Goal: Task Accomplishment & Management: Manage account settings

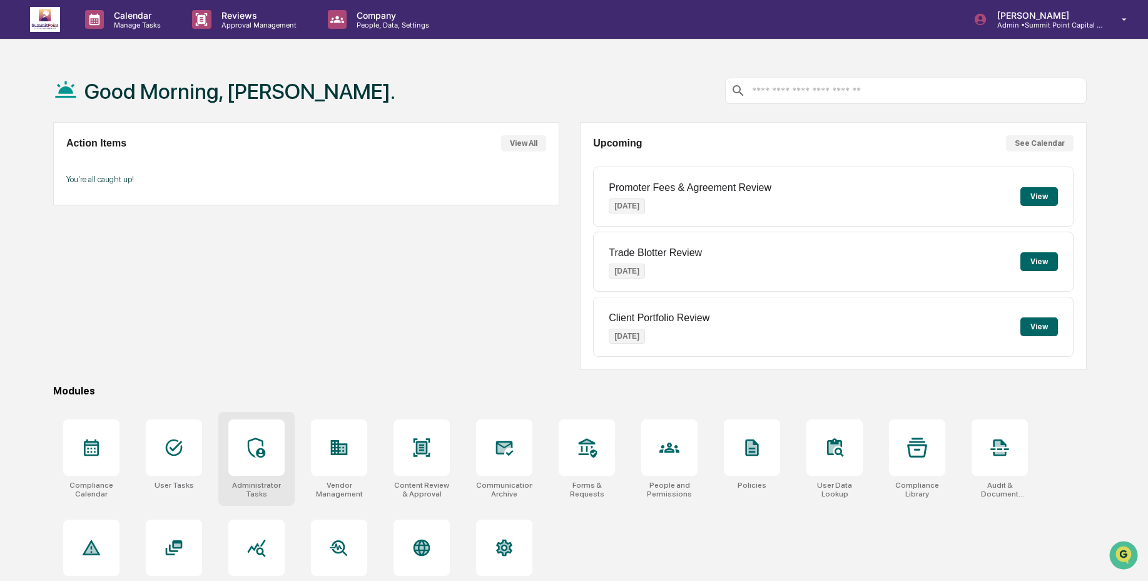
click at [267, 457] on div at bounding box center [256, 447] width 56 height 56
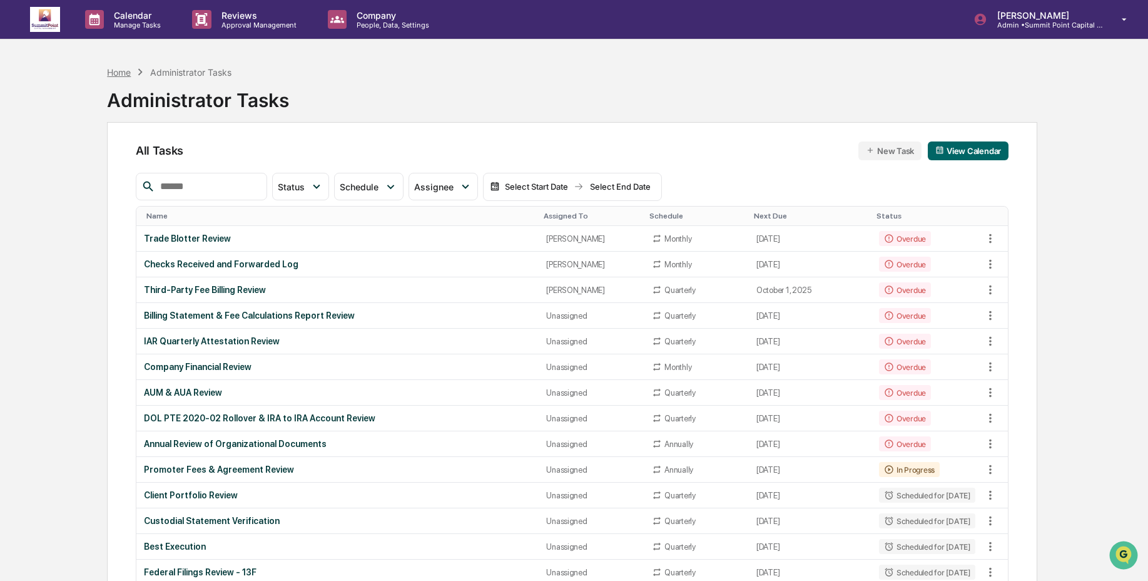
click at [126, 75] on div "Home" at bounding box center [119, 72] width 24 height 11
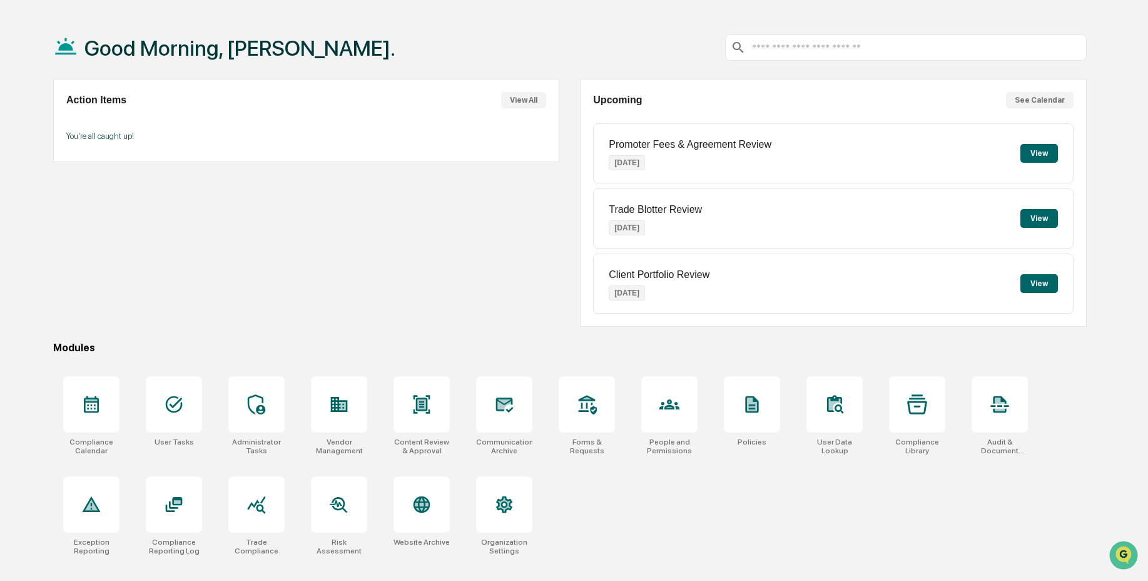
scroll to position [59, 0]
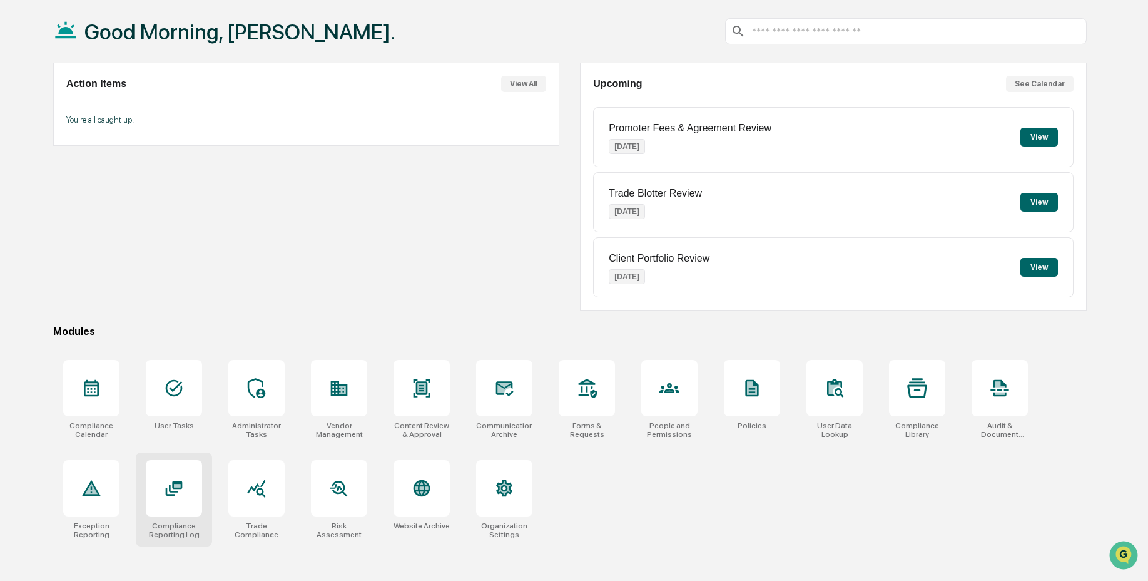
click at [173, 512] on div at bounding box center [174, 488] width 56 height 56
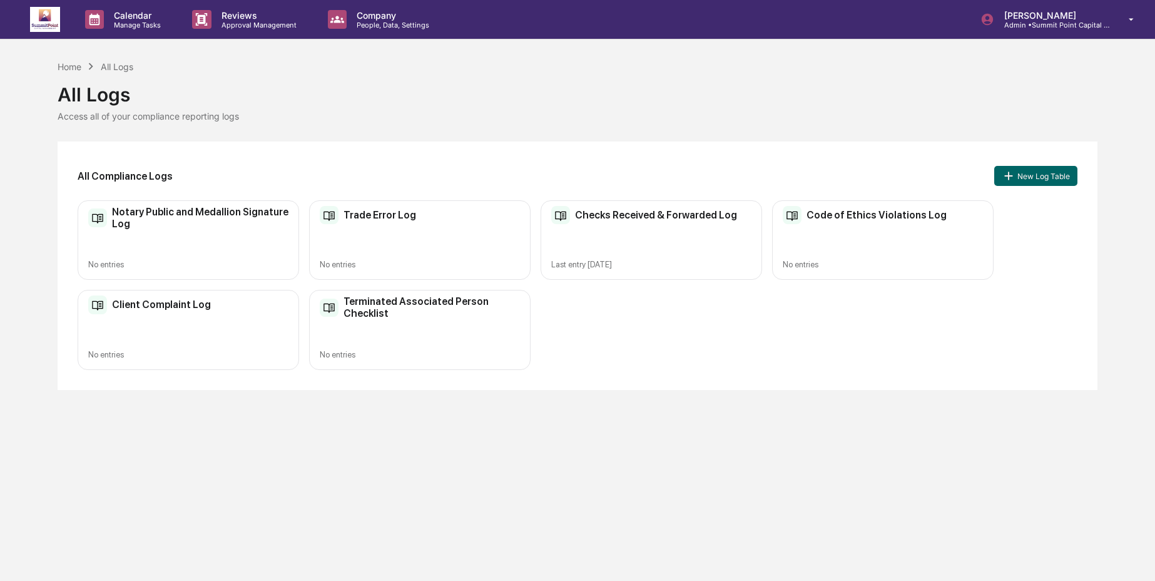
click at [704, 247] on div "Checks Received & Forwarded Log Last entry Oct 1, 2025" at bounding box center [652, 239] width 222 height 79
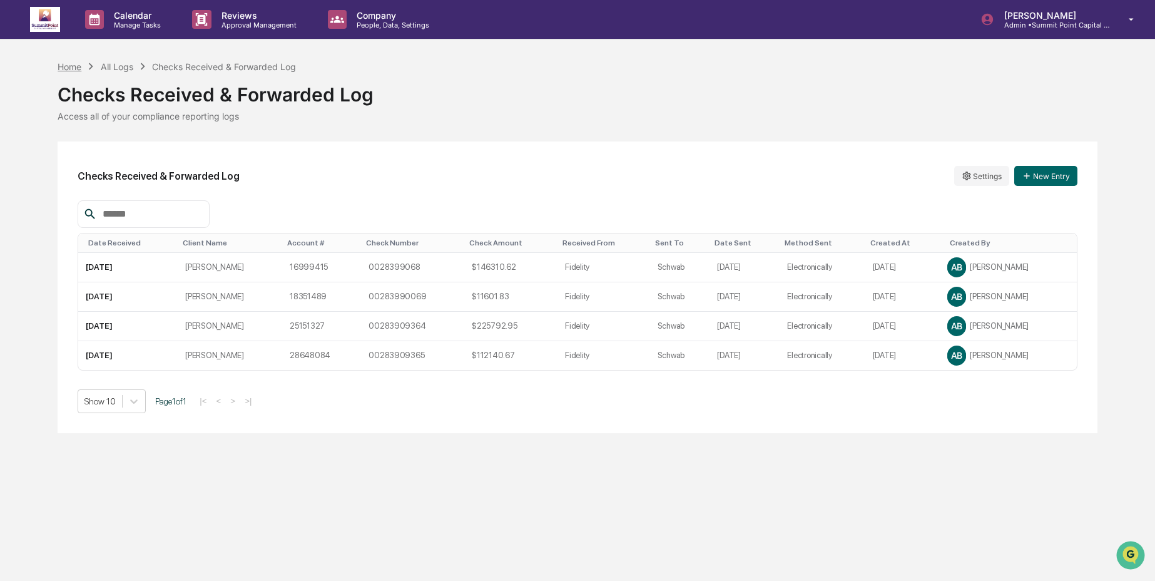
click at [64, 68] on div "Home" at bounding box center [70, 66] width 24 height 11
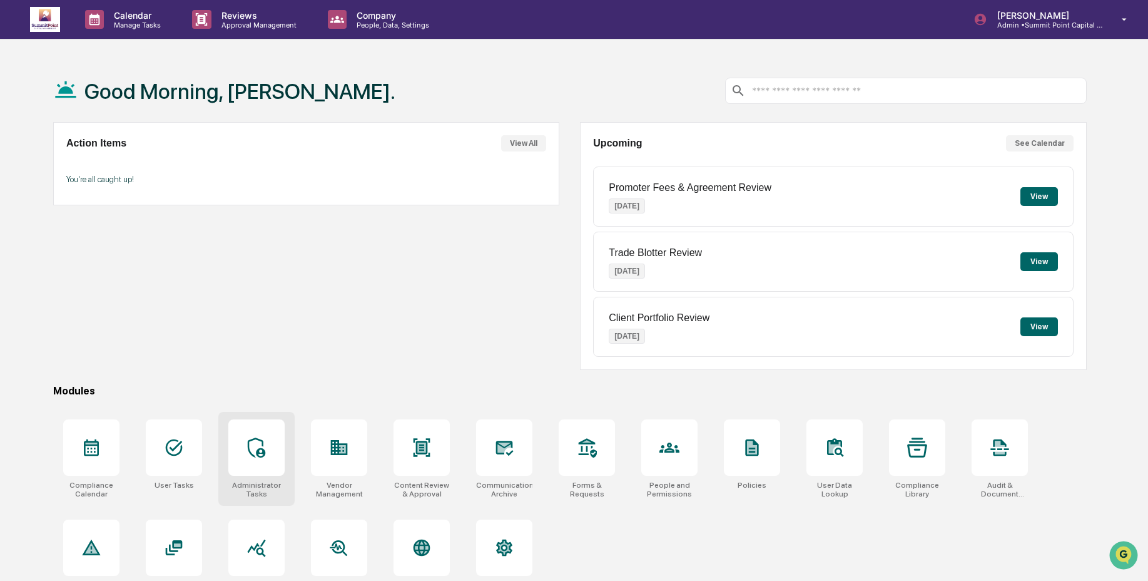
click at [270, 472] on div at bounding box center [256, 447] width 56 height 56
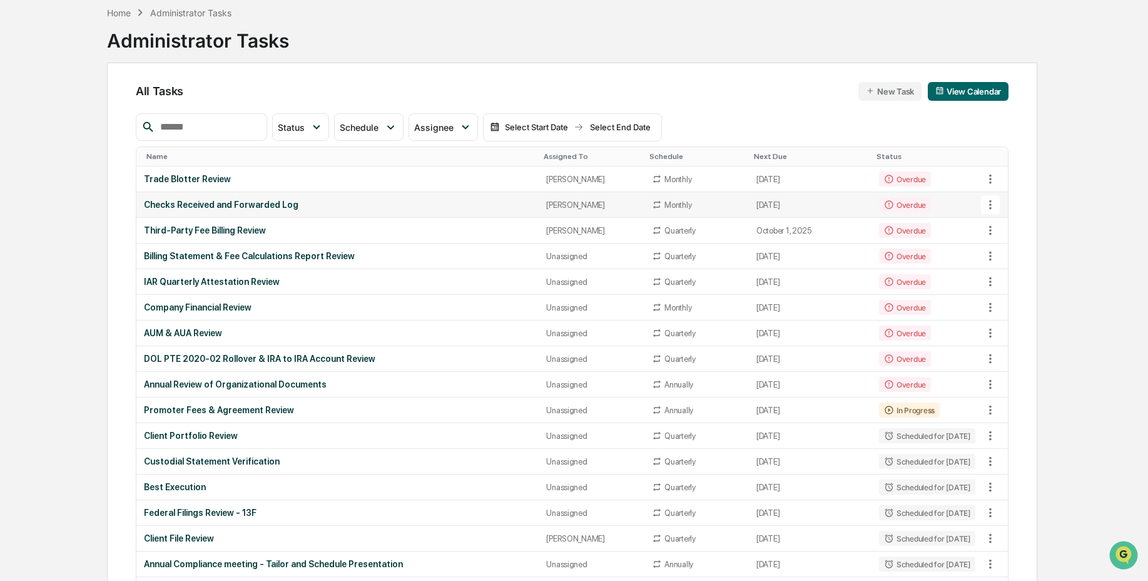
click at [951, 206] on td "Overdue" at bounding box center [927, 205] width 111 height 26
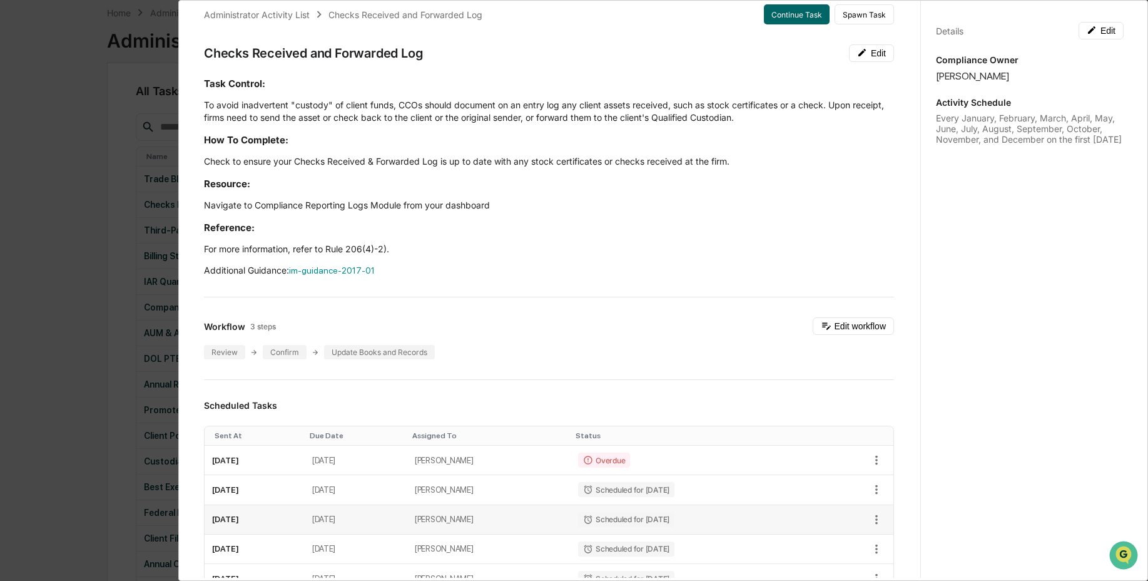
scroll to position [110, 0]
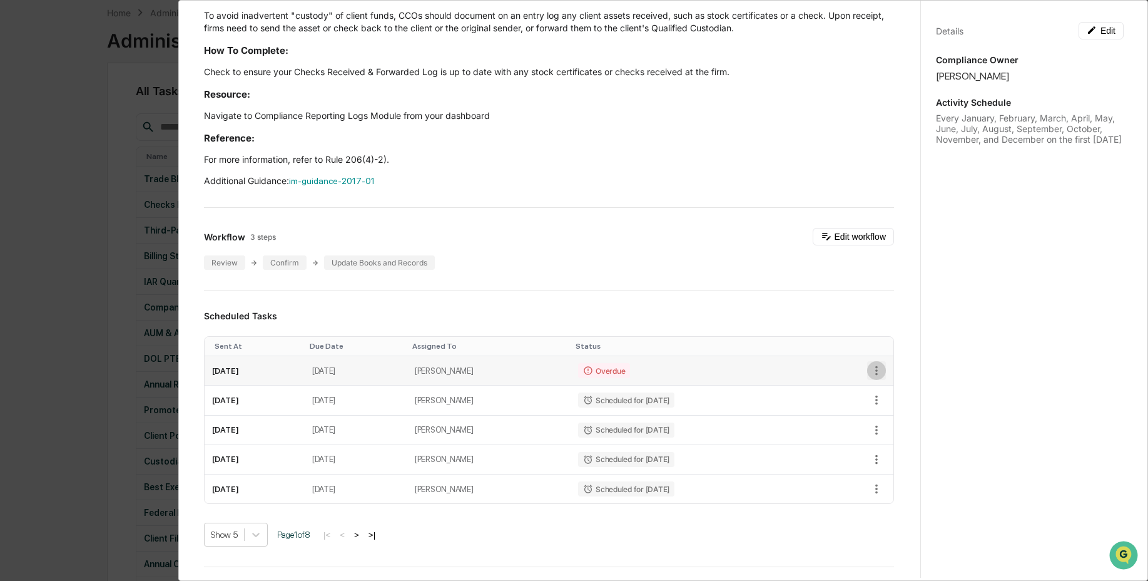
click at [870, 377] on icon "button" at bounding box center [877, 371] width 14 height 14
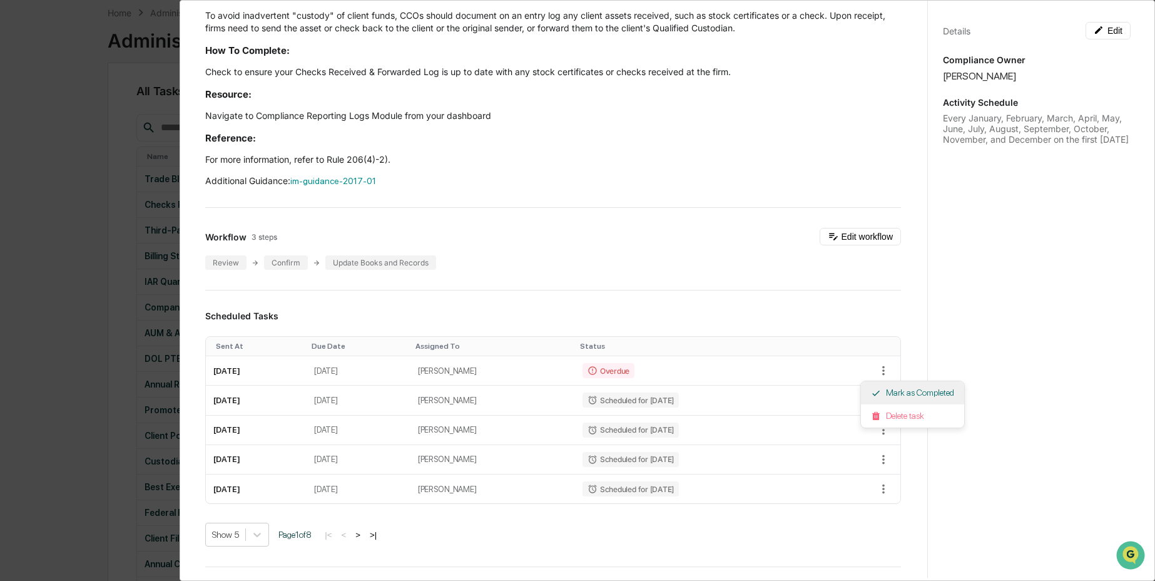
click at [875, 398] on li "Mark as Completed" at bounding box center [912, 392] width 103 height 23
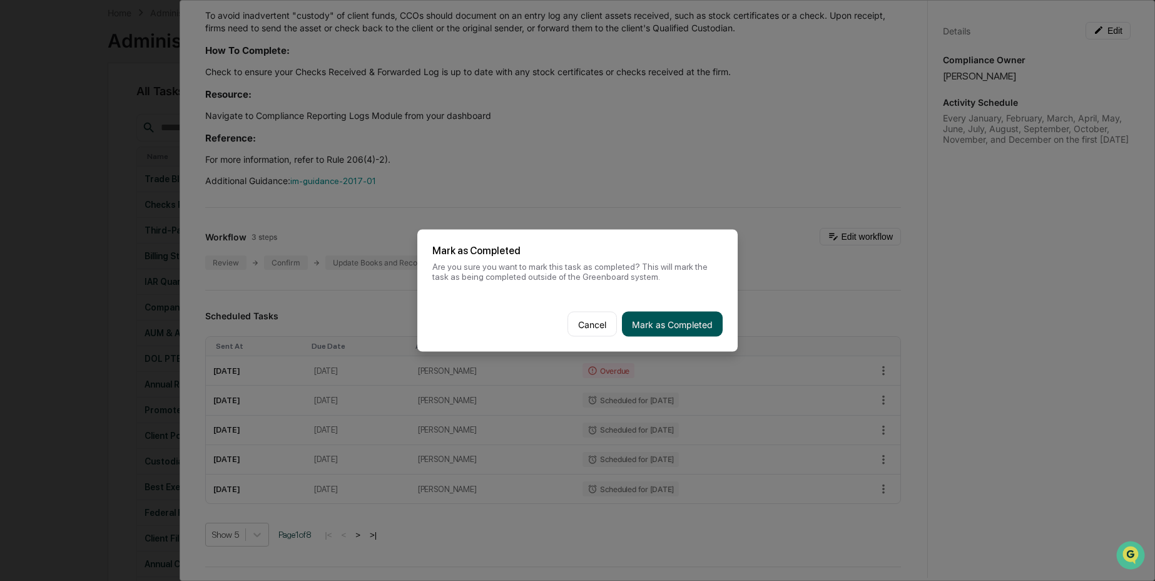
click at [695, 329] on button "Mark as Completed" at bounding box center [672, 324] width 101 height 25
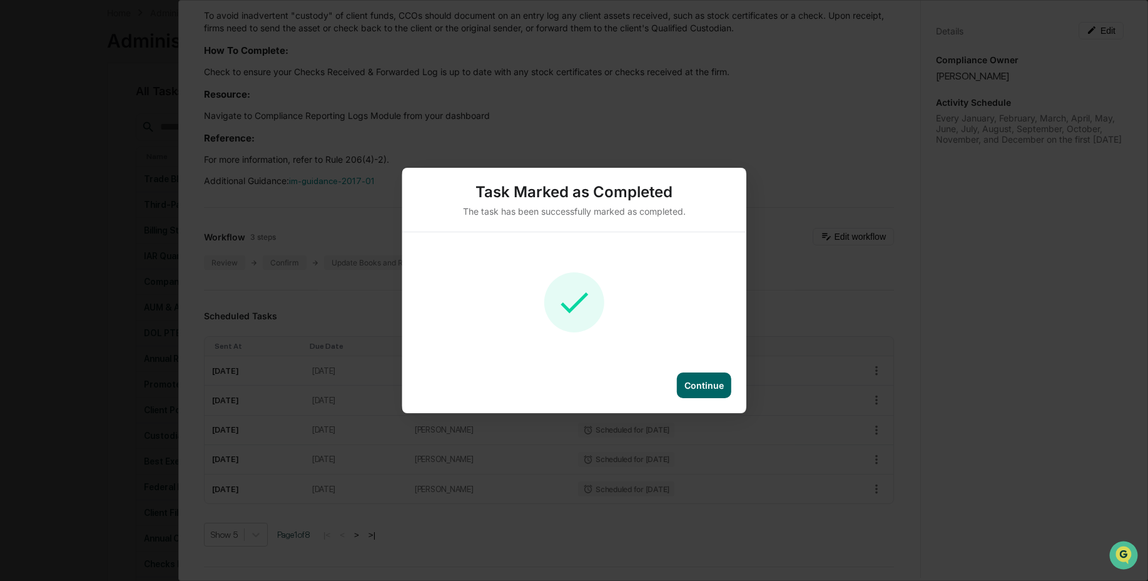
click at [709, 387] on div "Continue" at bounding box center [704, 385] width 39 height 11
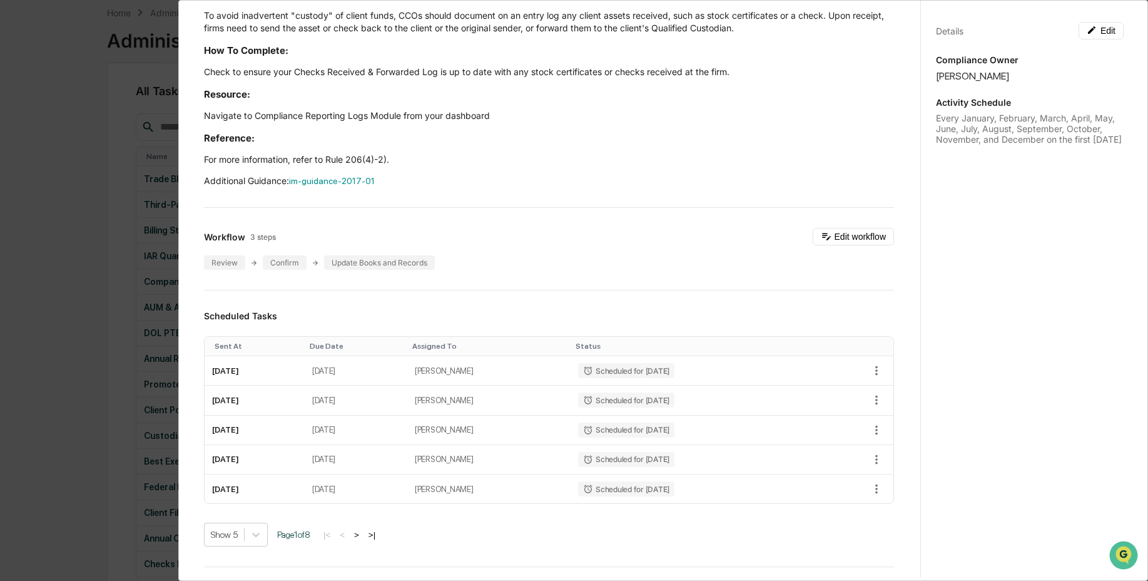
click at [75, 303] on div "Administrator Activity List Checks Received and Forwarded Log Start Task Spawn …" at bounding box center [574, 290] width 1148 height 581
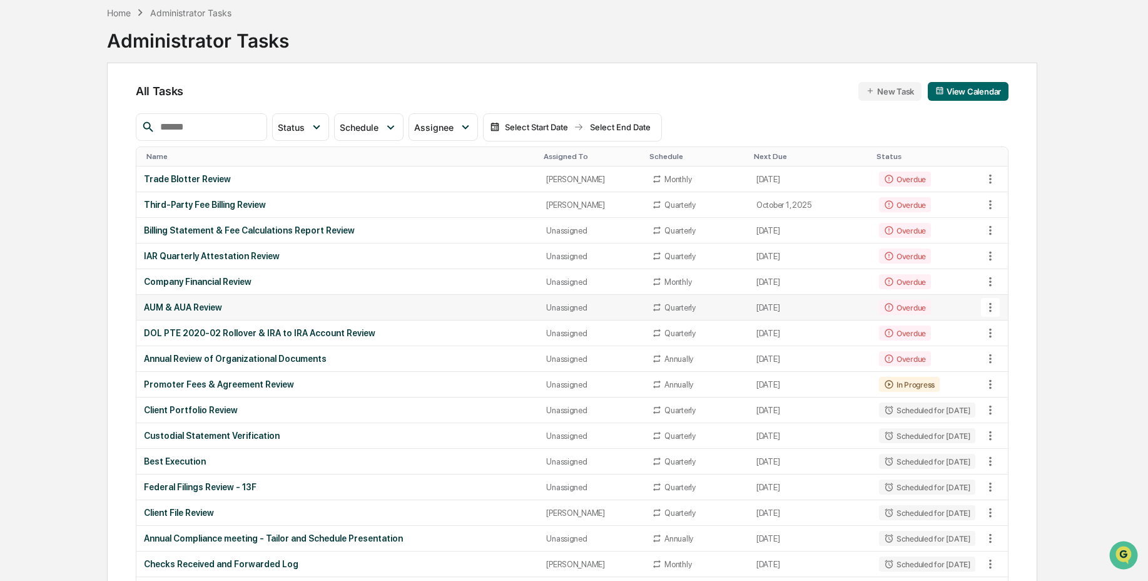
click at [402, 314] on td "AUM & AUA Review" at bounding box center [337, 308] width 402 height 26
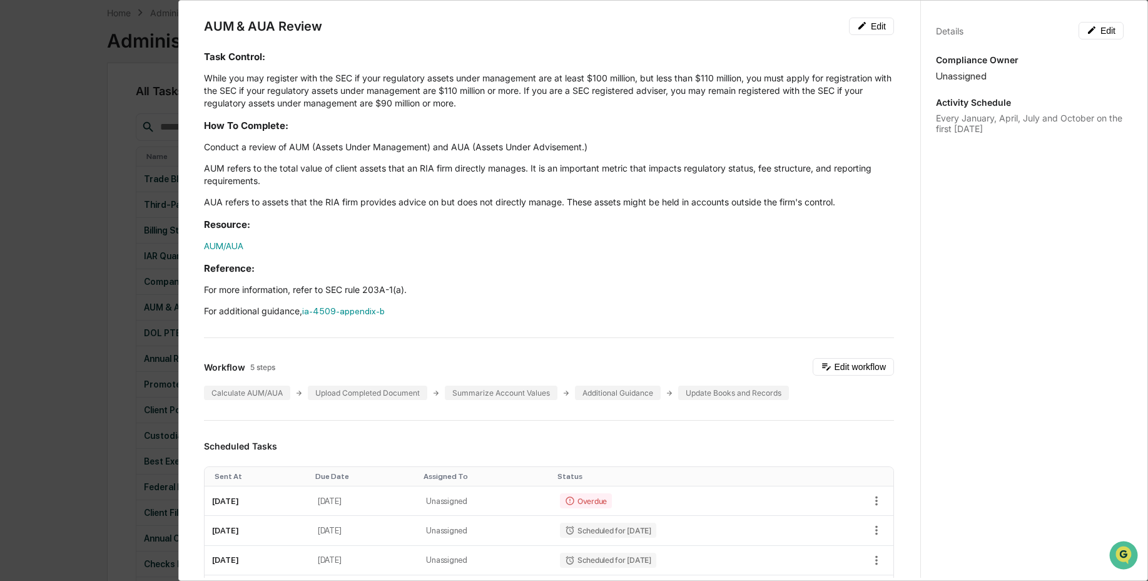
scroll to position [97, 0]
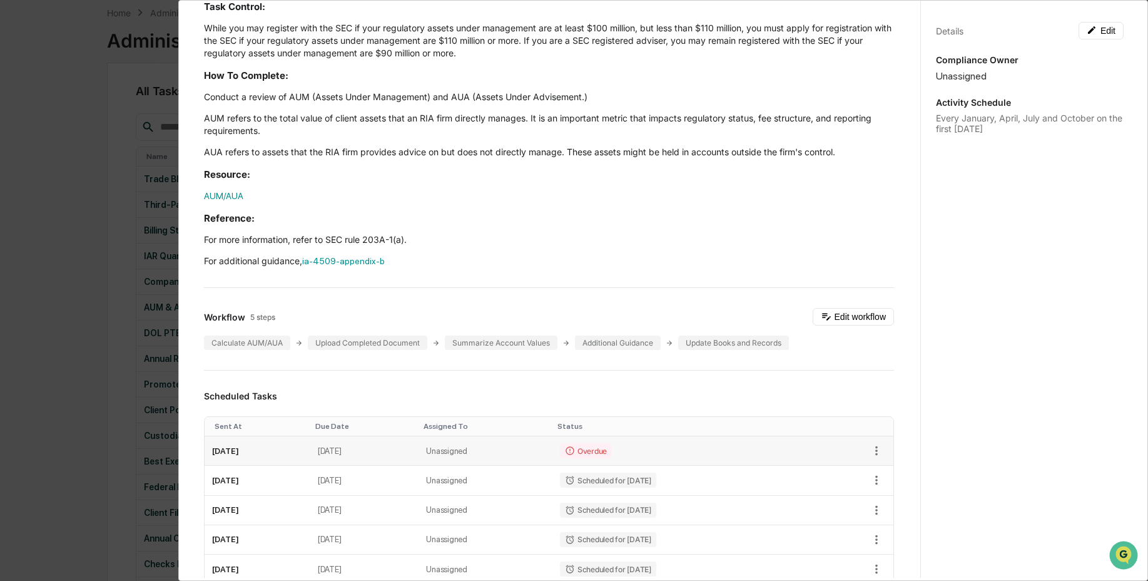
drag, startPoint x: 309, startPoint y: 454, endPoint x: 419, endPoint y: 438, distance: 110.7
click at [309, 454] on td "October 7, 2025" at bounding box center [258, 450] width 106 height 29
click at [757, 436] on td "Overdue" at bounding box center [684, 450] width 262 height 29
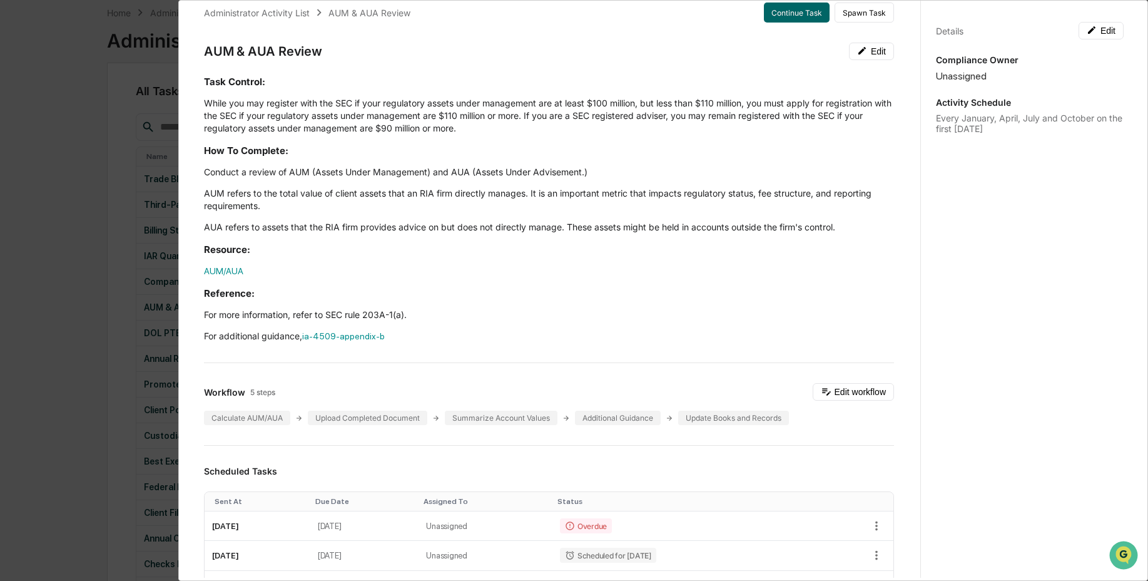
scroll to position [0, 0]
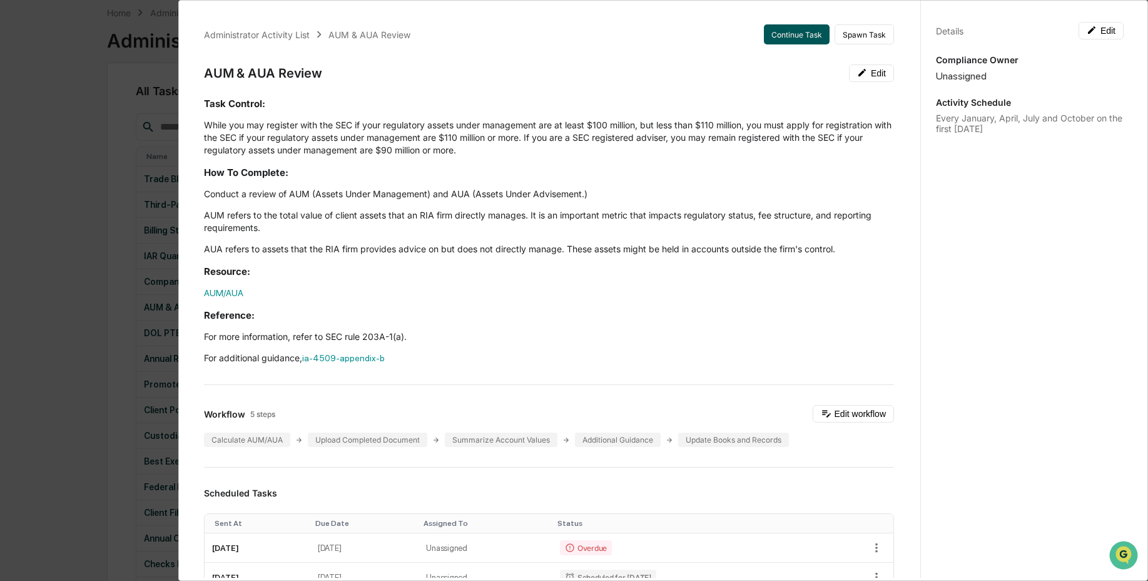
click at [808, 38] on button "Continue Task" at bounding box center [797, 34] width 66 height 20
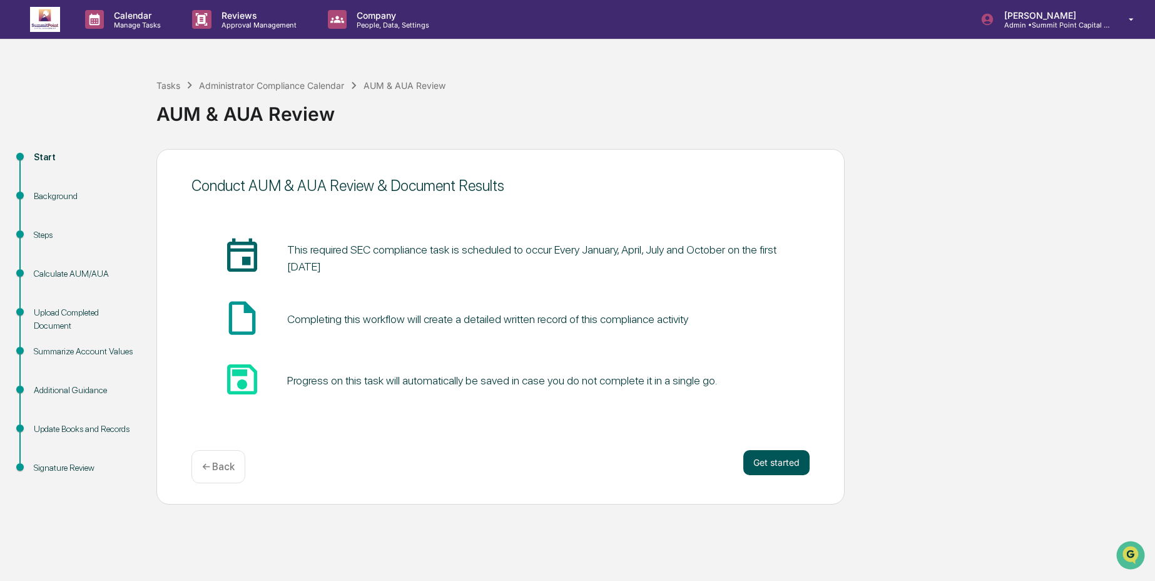
click at [780, 463] on button "Get started" at bounding box center [776, 462] width 66 height 25
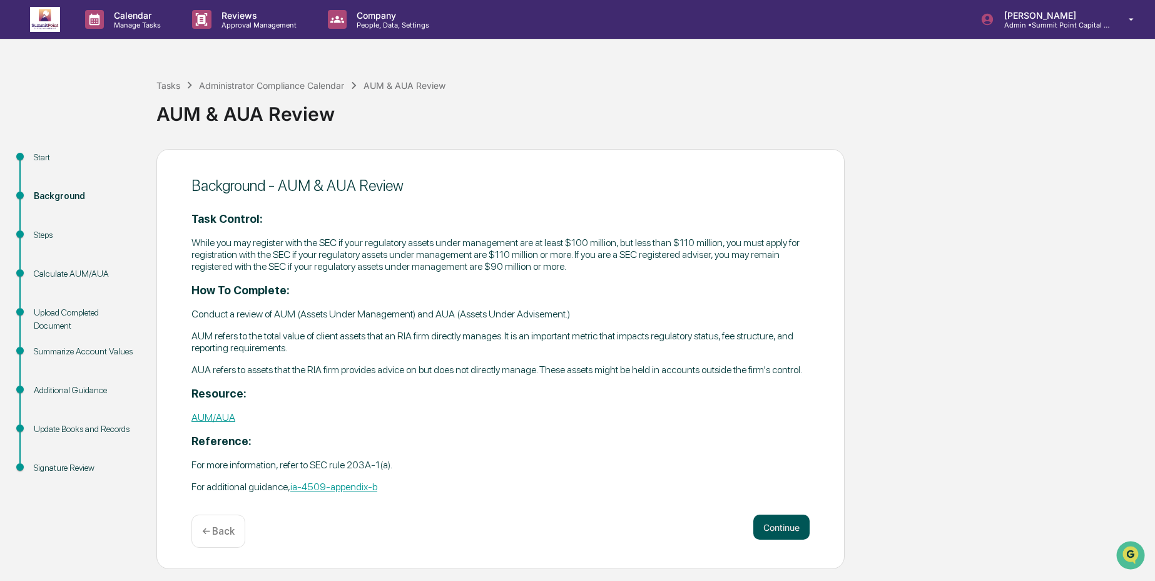
click at [768, 526] on button "Continue" at bounding box center [781, 526] width 56 height 25
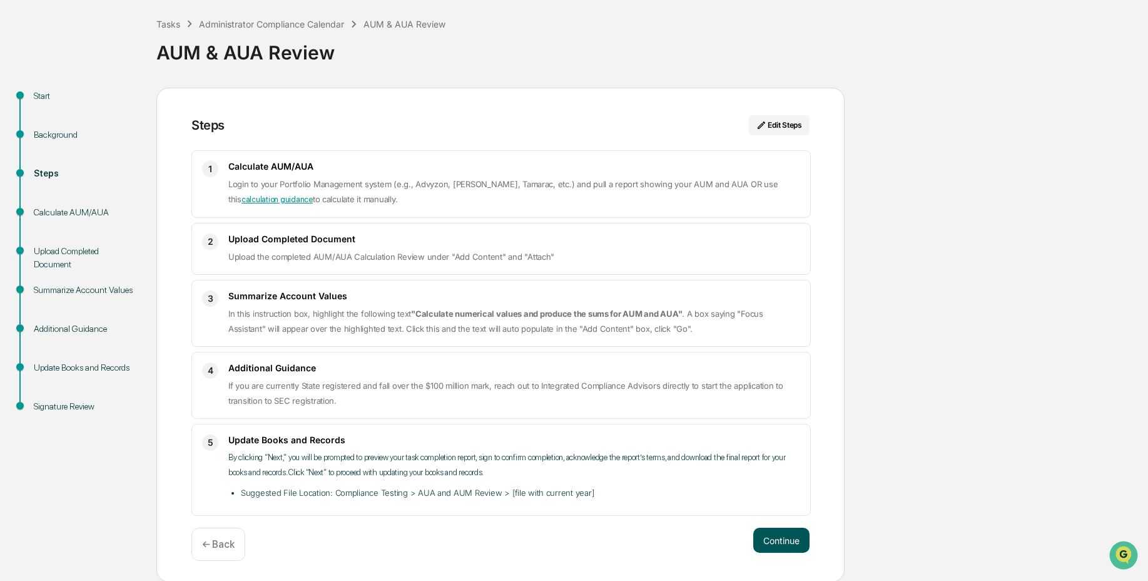
click at [787, 545] on button "Continue" at bounding box center [781, 540] width 56 height 25
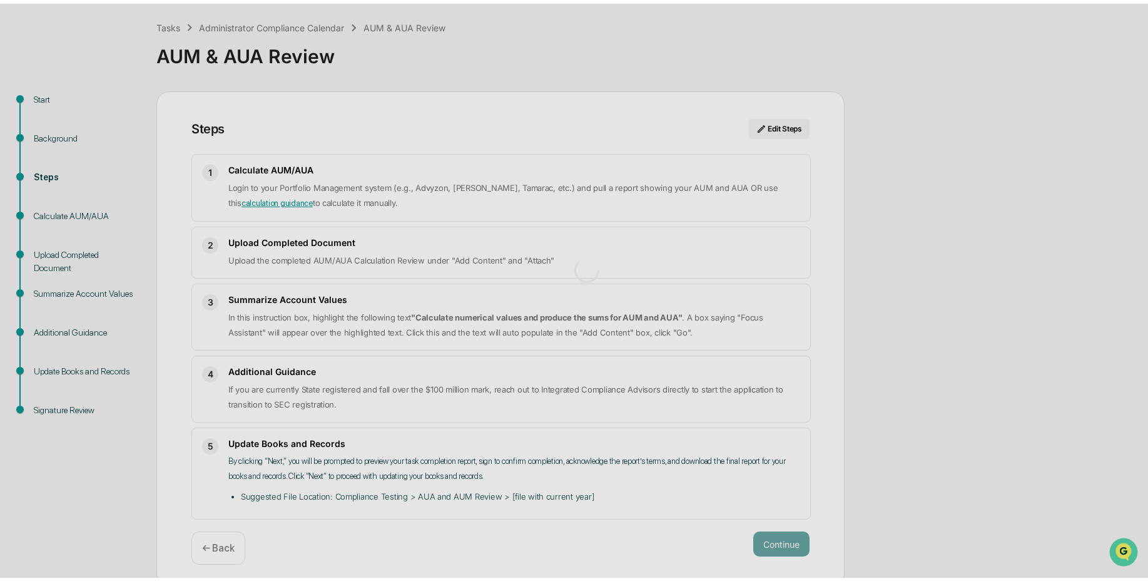
scroll to position [9, 0]
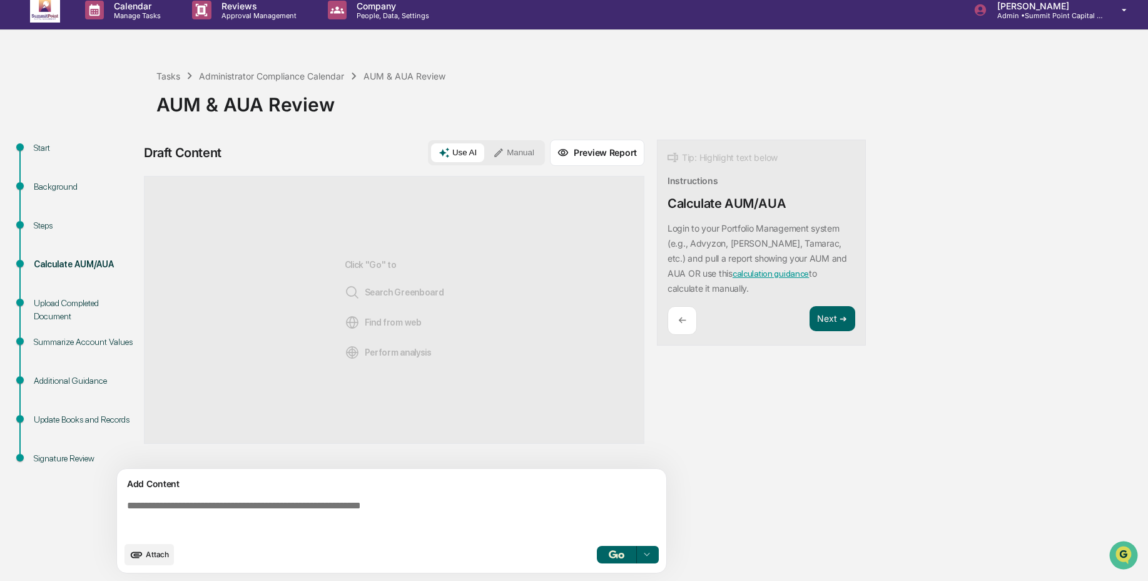
click at [359, 521] on textarea at bounding box center [394, 517] width 544 height 45
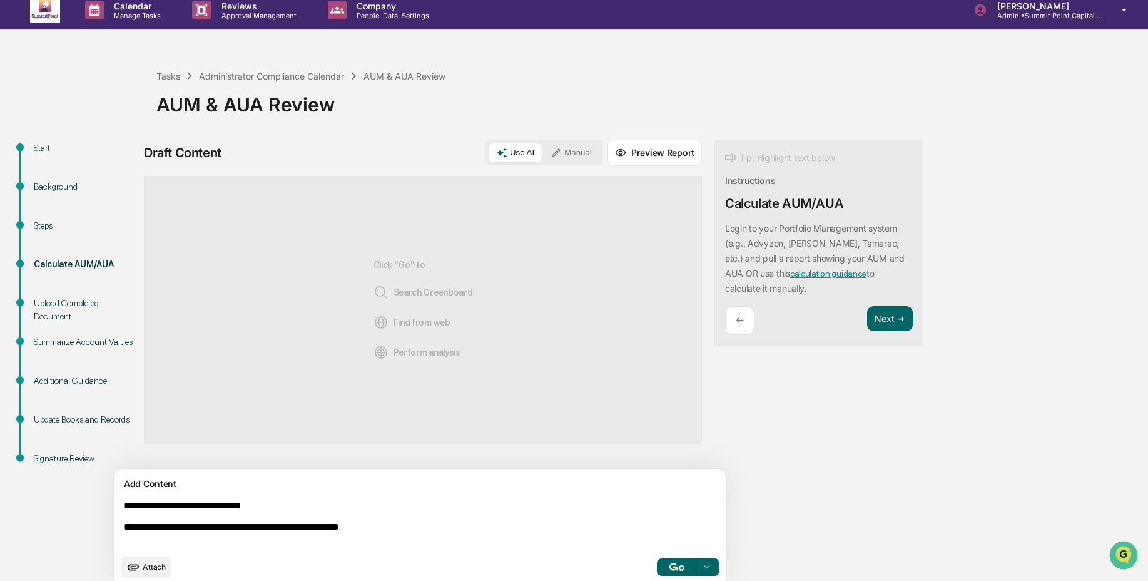
type textarea "**********"
click at [543, 145] on button "Manual" at bounding box center [571, 152] width 56 height 19
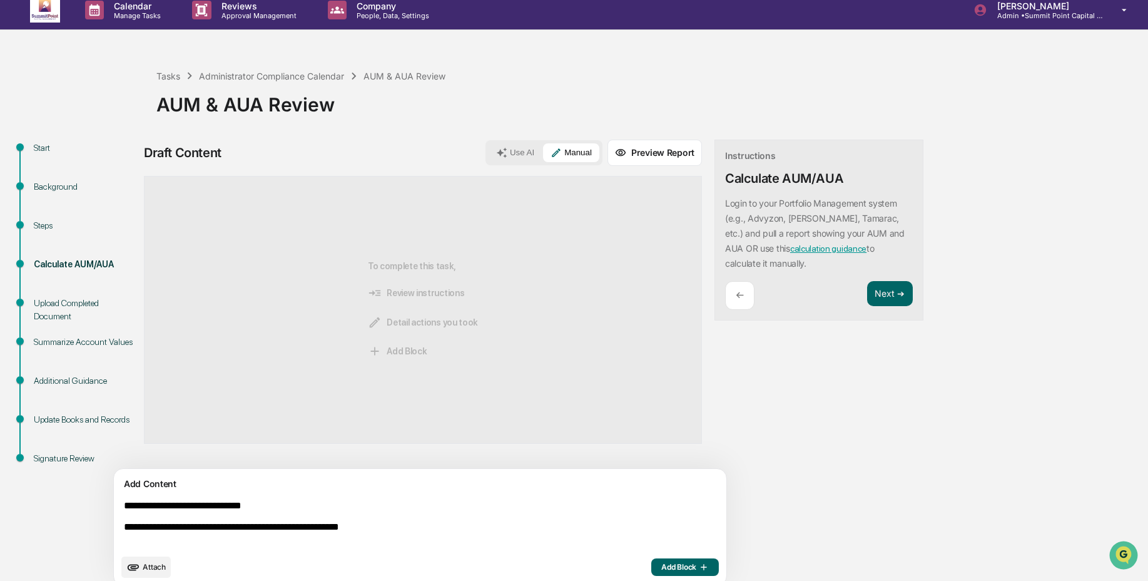
click at [661, 566] on span "Add Block" at bounding box center [685, 567] width 48 height 10
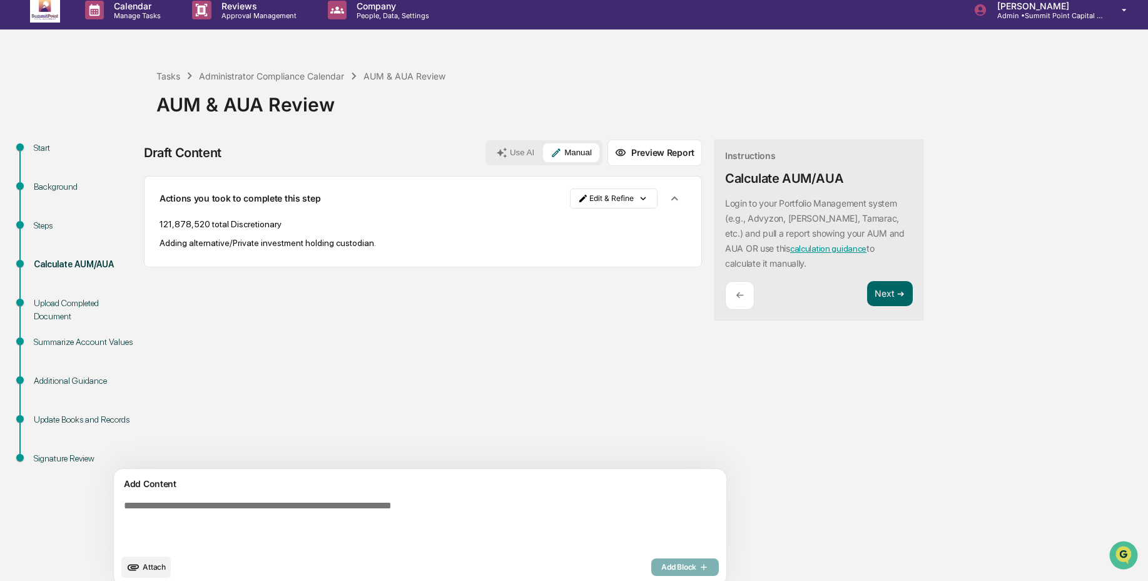
click at [847, 279] on div "Instructions Calculate AUM/AUA Login to your Portfolio Management system (e.g.,…" at bounding box center [819, 230] width 209 height 181
click at [867, 298] on button "Next ➔" at bounding box center [890, 294] width 46 height 26
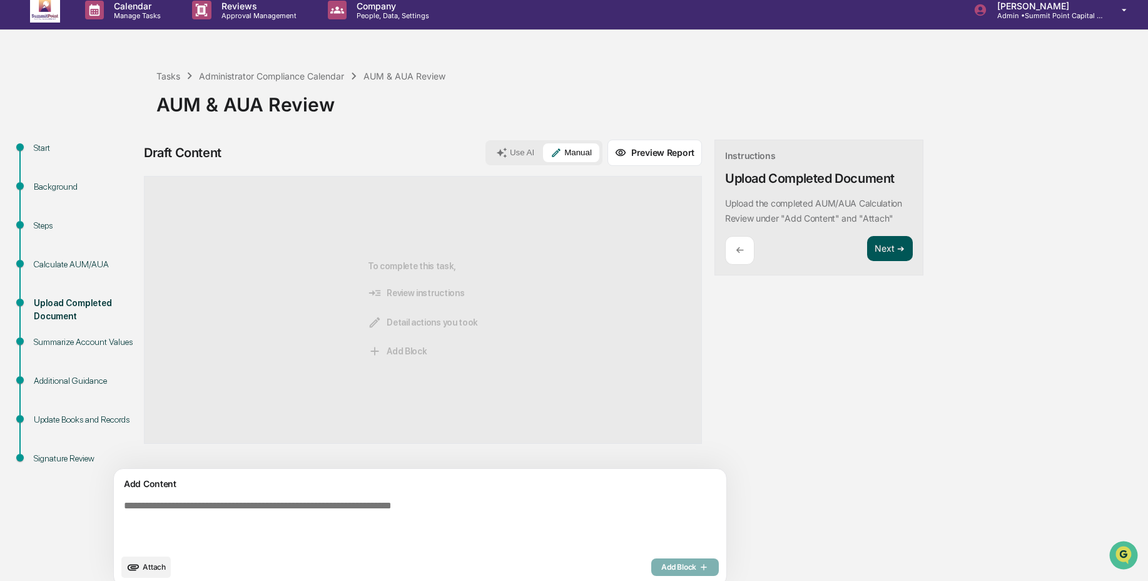
click at [867, 249] on button "Next ➔" at bounding box center [890, 249] width 46 height 26
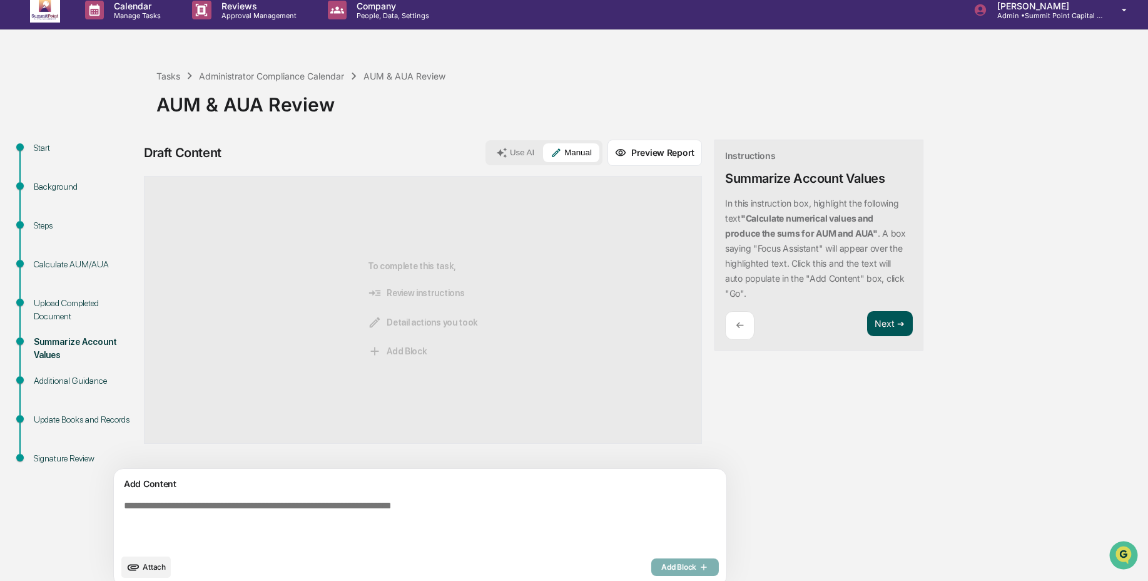
click at [867, 324] on button "Next ➔" at bounding box center [890, 324] width 46 height 26
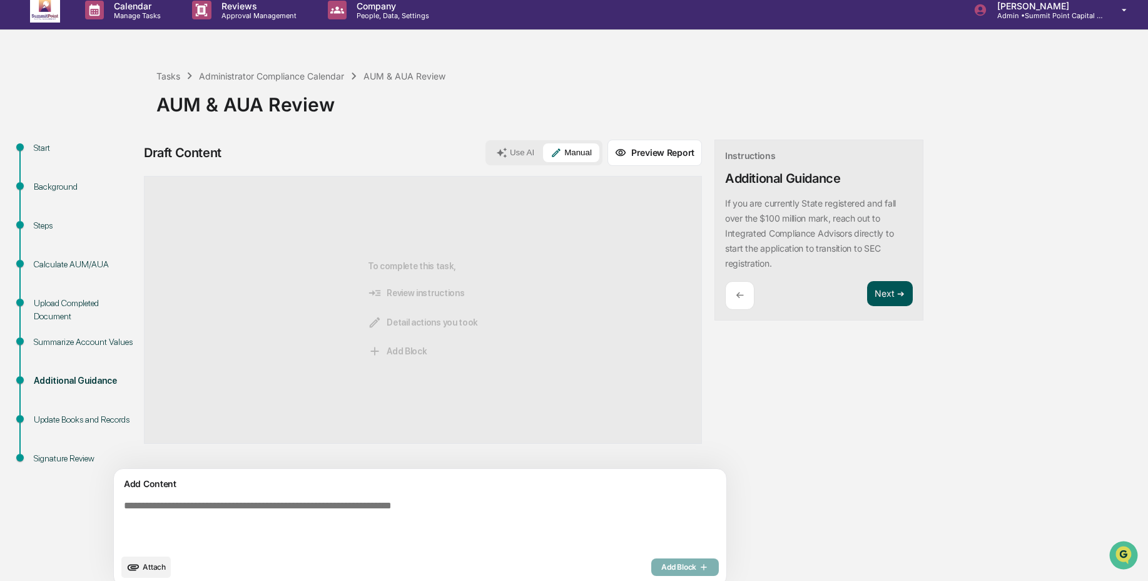
click at [867, 292] on button "Next ➔" at bounding box center [890, 294] width 46 height 26
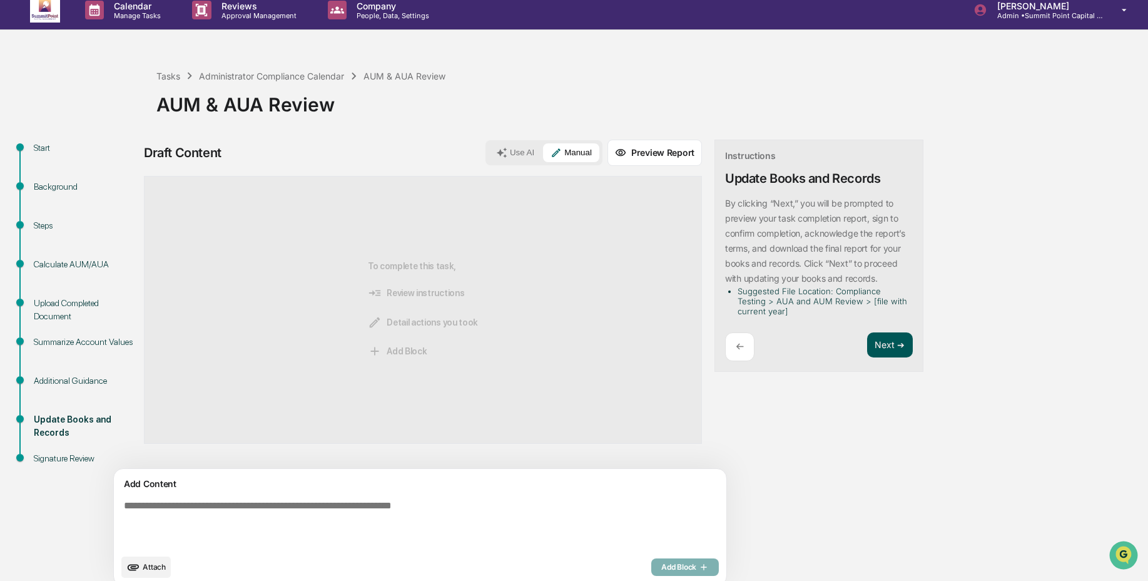
click at [867, 344] on button "Next ➔" at bounding box center [890, 345] width 46 height 26
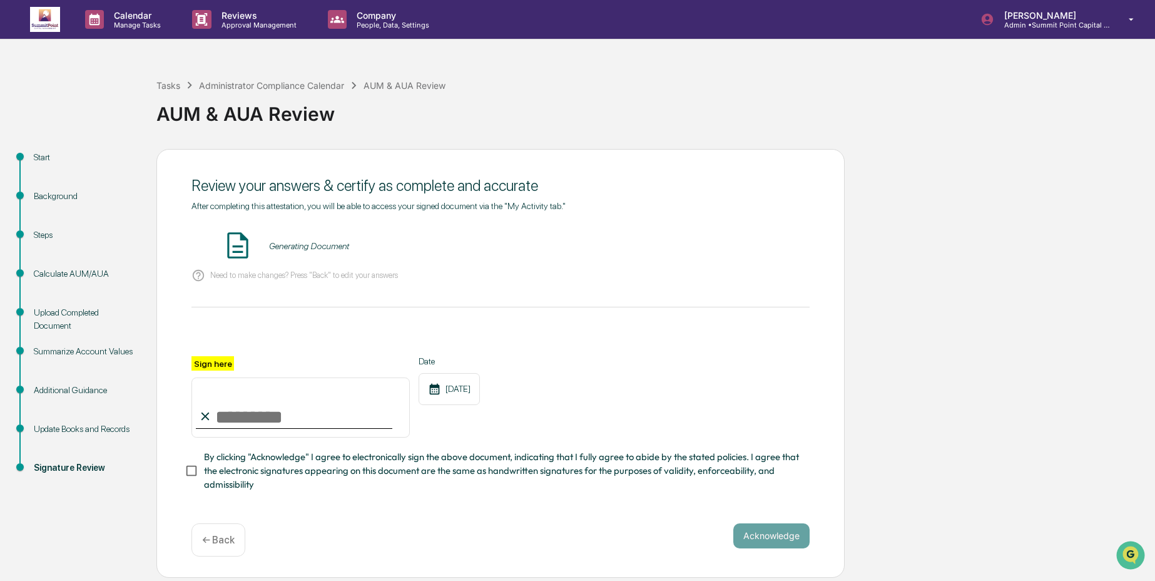
click at [325, 417] on input "Sign here" at bounding box center [300, 407] width 218 height 60
type input "**********"
click at [315, 473] on span "By clicking "Acknowledge" I agree to electronically sign the above document, in…" at bounding box center [502, 471] width 596 height 42
click at [758, 253] on button "VIEW" at bounding box center [738, 245] width 81 height 21
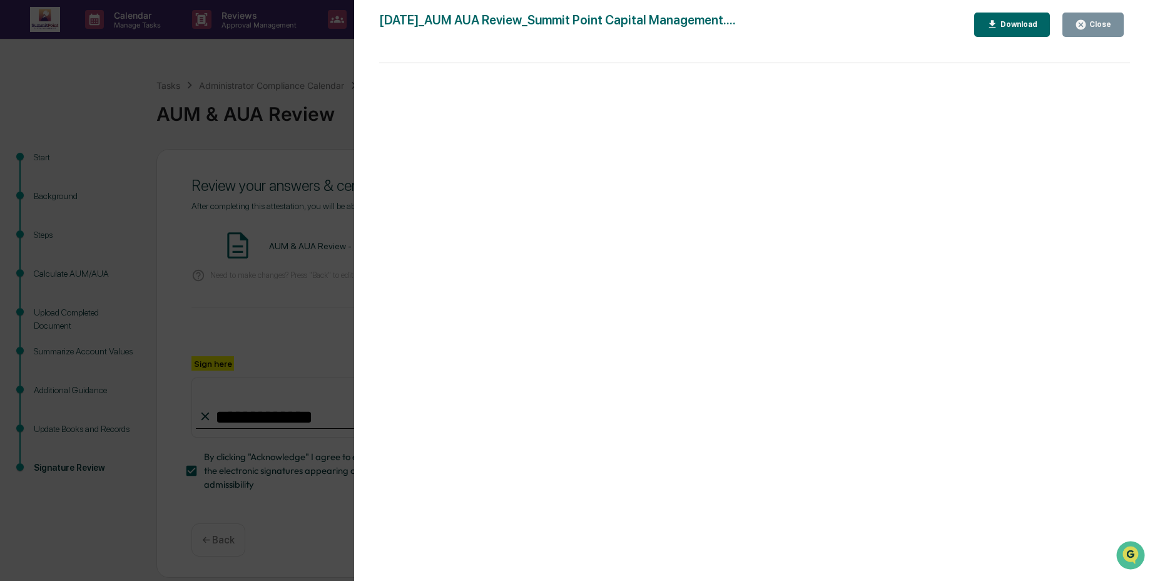
click at [1096, 24] on div "Close" at bounding box center [1099, 24] width 24 height 9
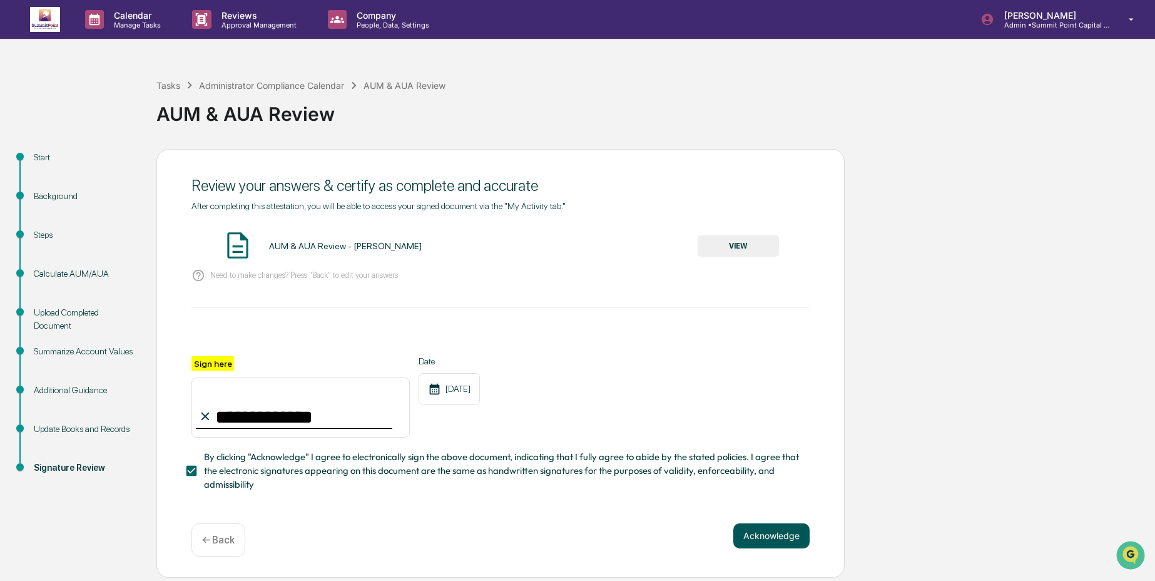
click at [803, 531] on button "Acknowledge" at bounding box center [771, 535] width 76 height 25
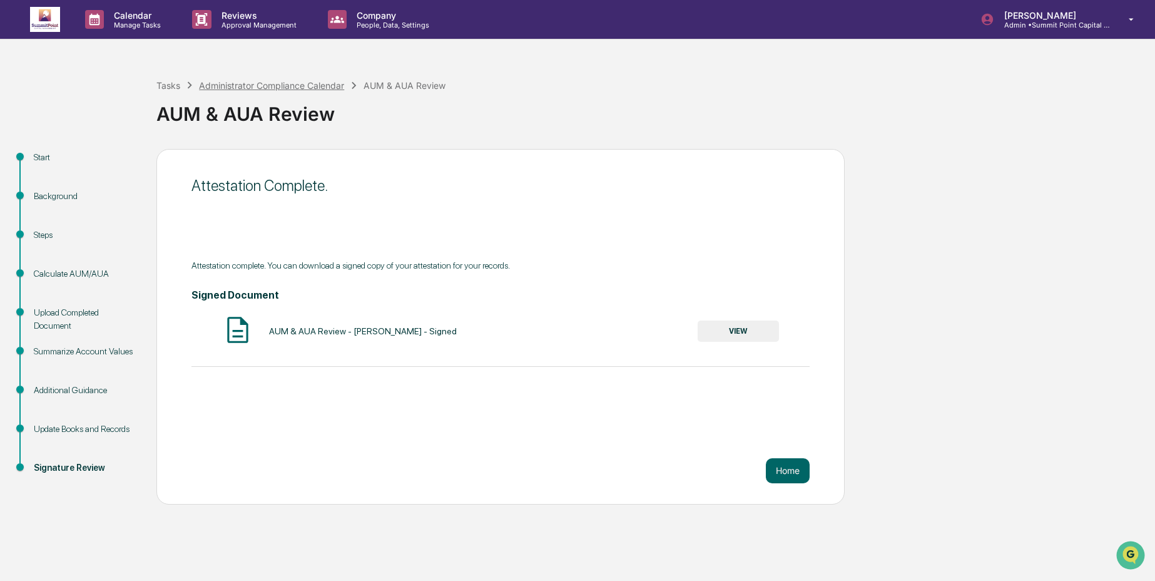
click at [236, 87] on div "Administrator Compliance Calendar" at bounding box center [271, 85] width 145 height 11
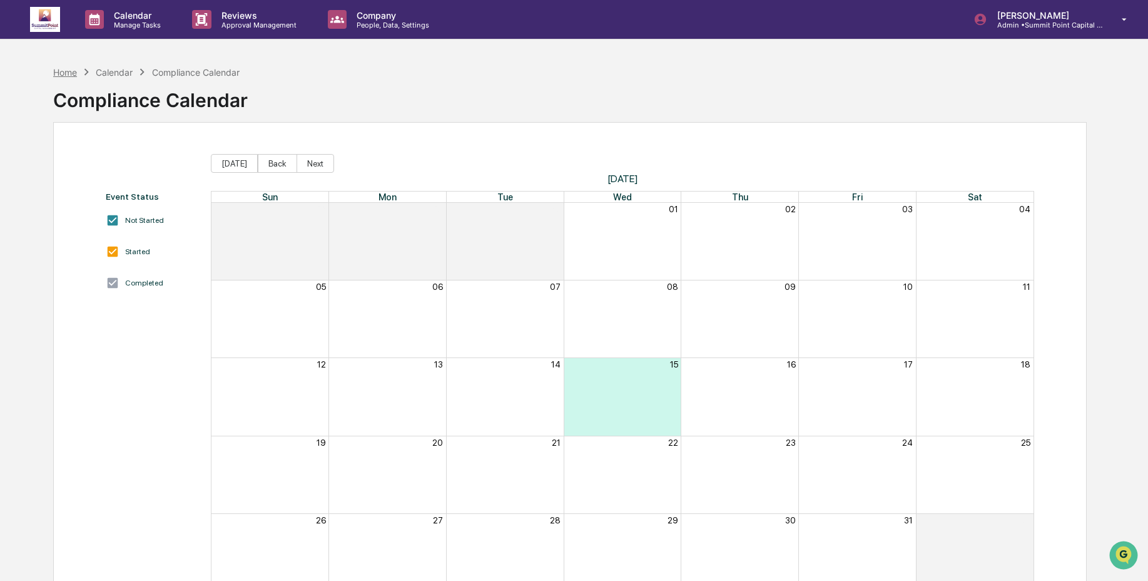
click at [75, 70] on div "Home" at bounding box center [65, 72] width 24 height 11
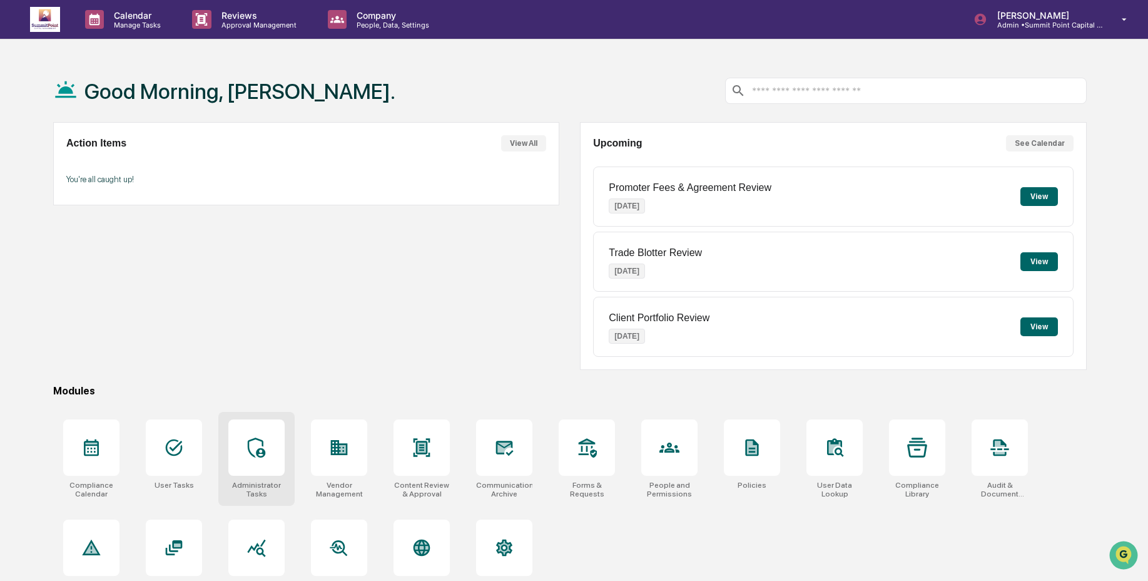
click at [244, 466] on div at bounding box center [256, 447] width 56 height 56
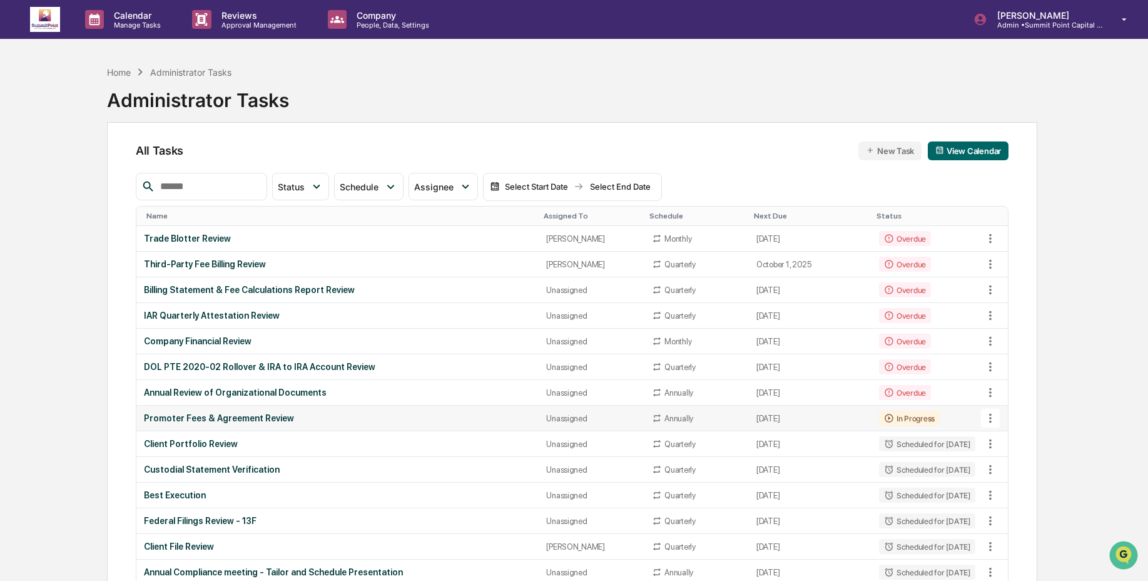
click at [392, 427] on td "Promoter Fees & Agreement Review" at bounding box center [337, 418] width 402 height 26
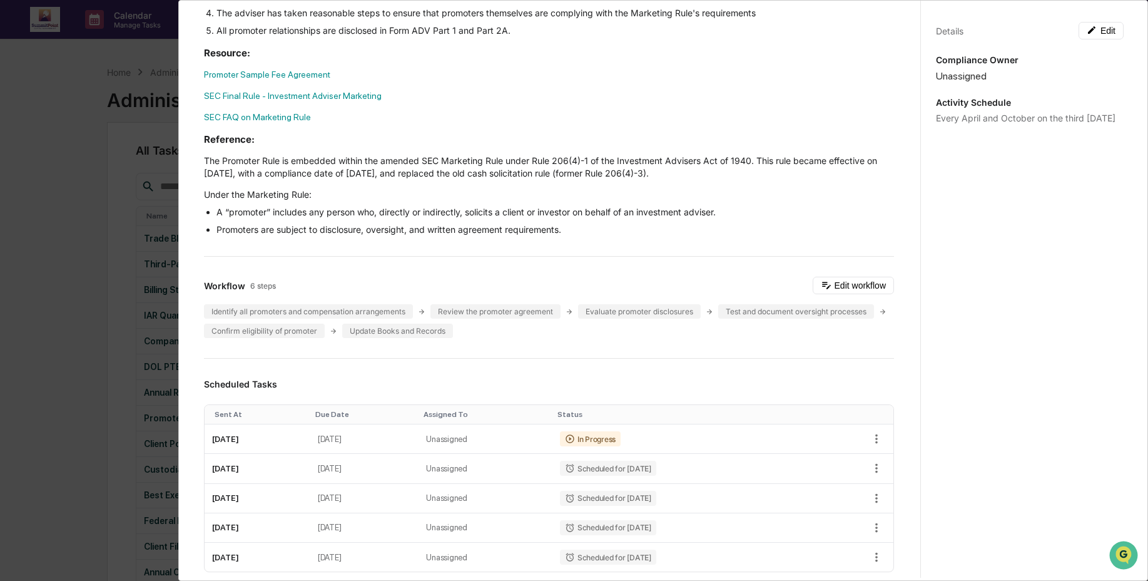
scroll to position [334, 0]
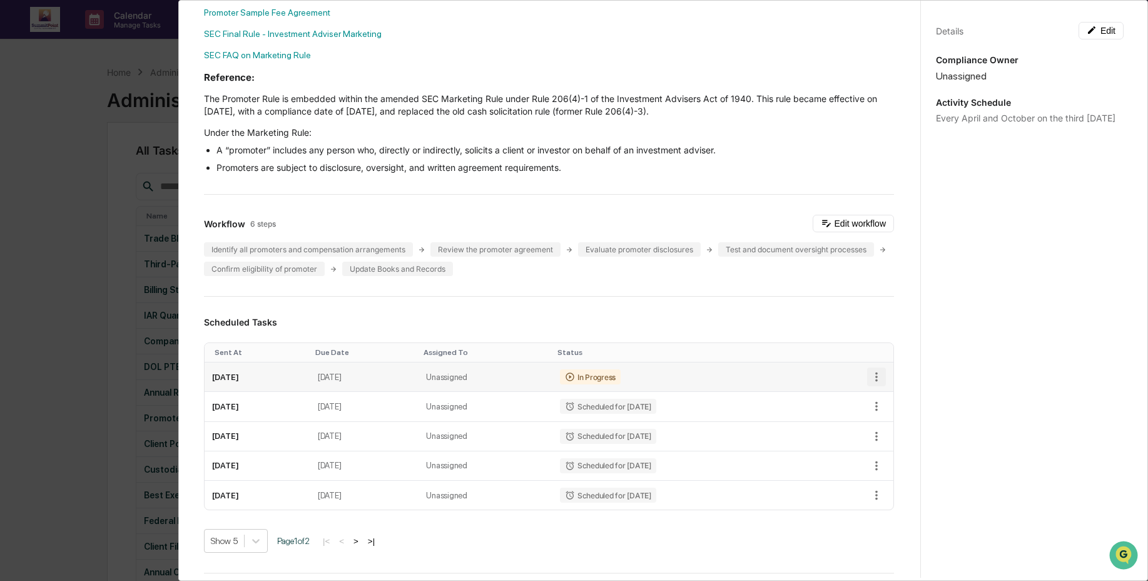
click at [870, 380] on icon "button" at bounding box center [877, 377] width 14 height 14
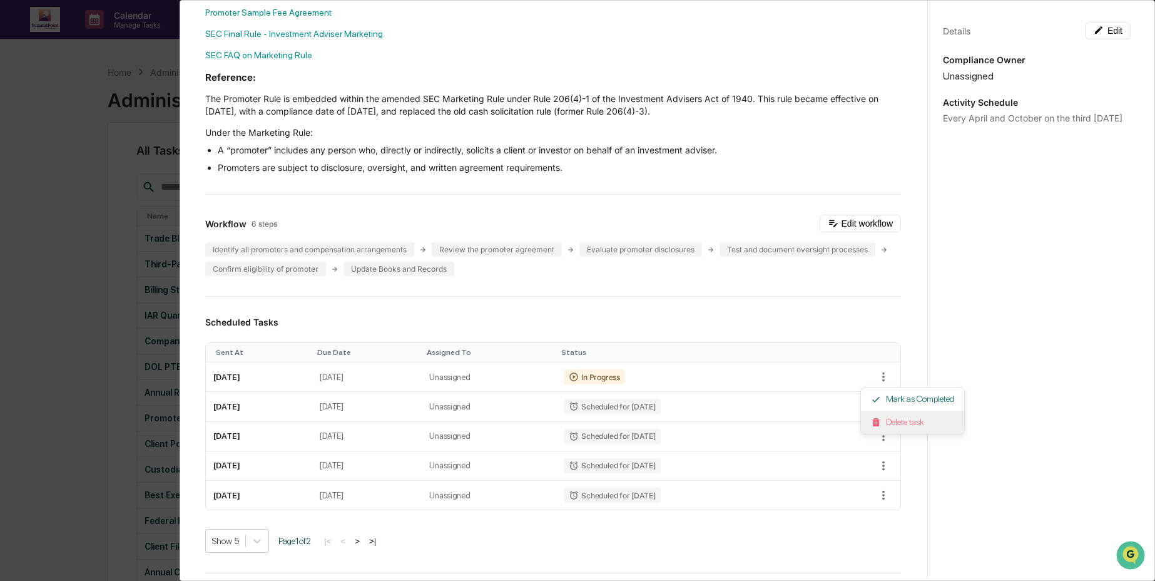
click at [878, 427] on li "Delete task" at bounding box center [912, 421] width 103 height 23
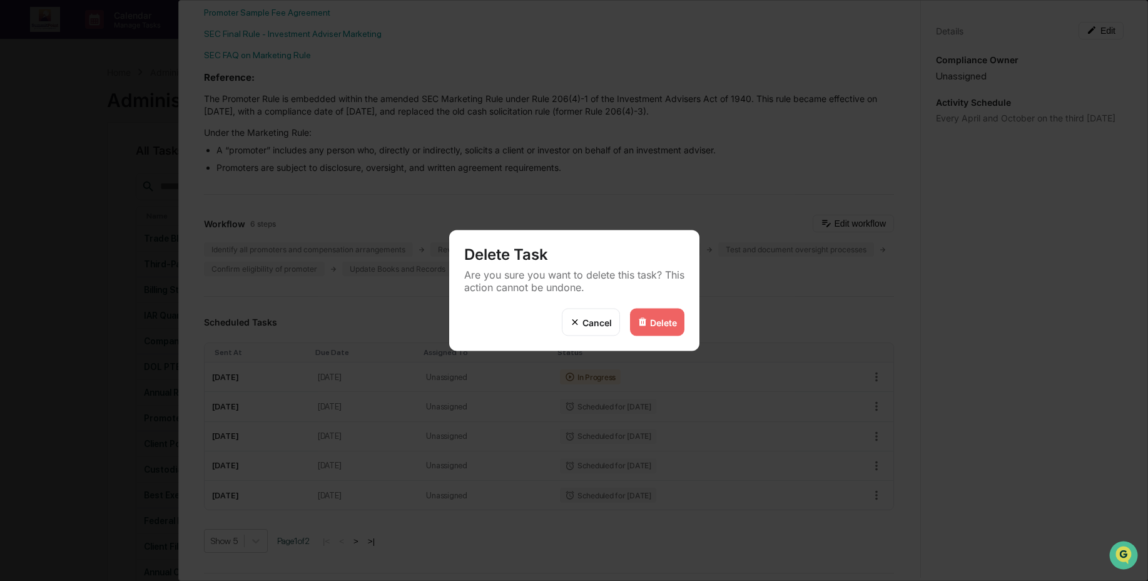
click at [663, 325] on div "Delete" at bounding box center [663, 322] width 27 height 11
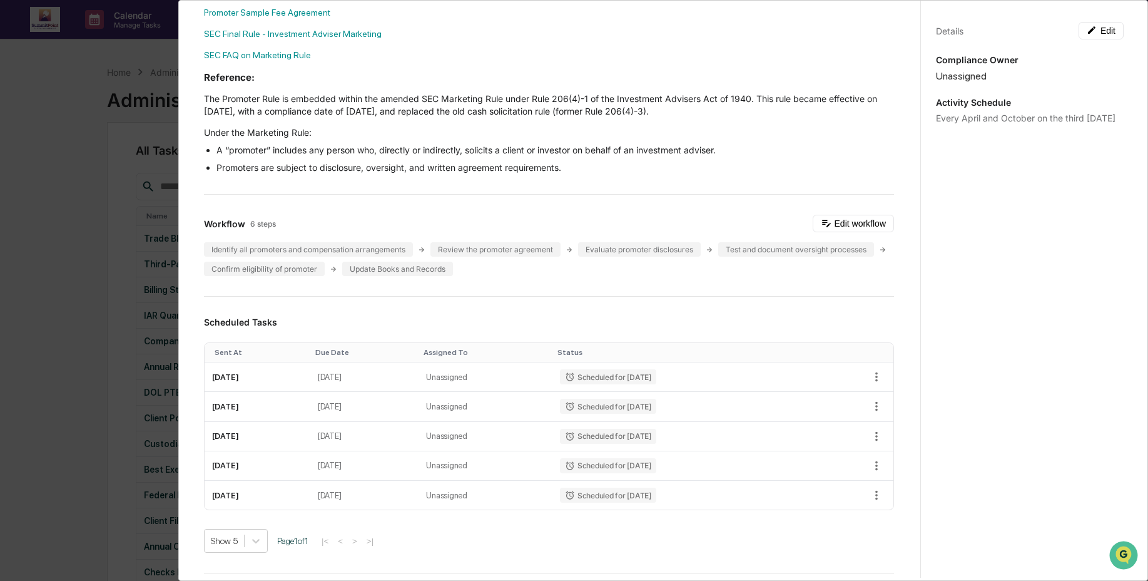
click at [169, 398] on div "Administrator Activity List Promoter Fees & Agreement Review Start Task Spawn T…" at bounding box center [574, 290] width 1148 height 581
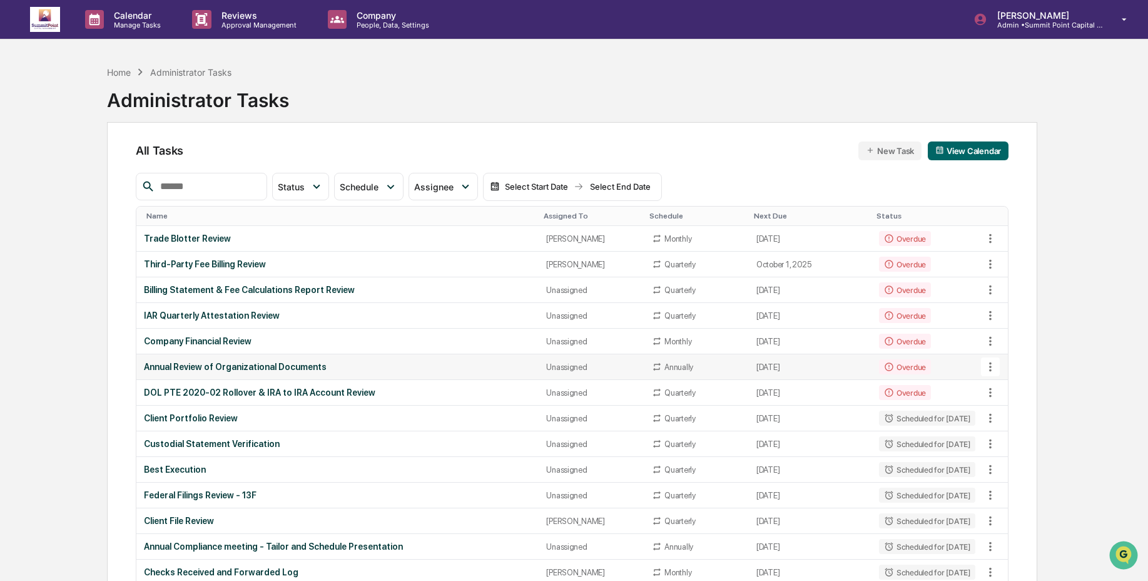
click at [304, 365] on div "Annual Review of Organizational Documents" at bounding box center [337, 367] width 387 height 10
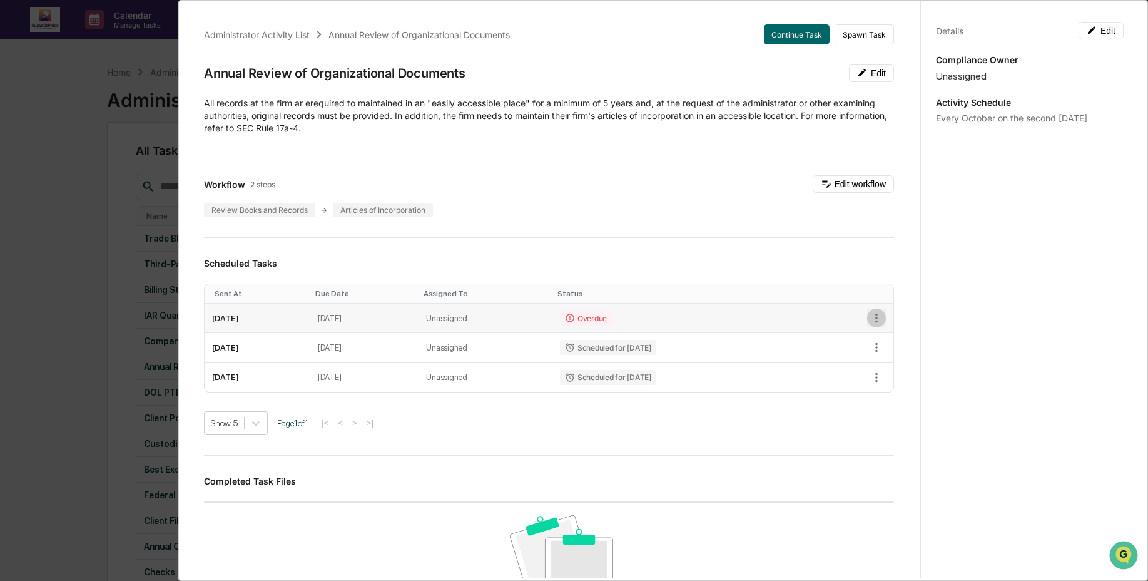
click at [875, 319] on icon "button" at bounding box center [876, 318] width 3 height 9
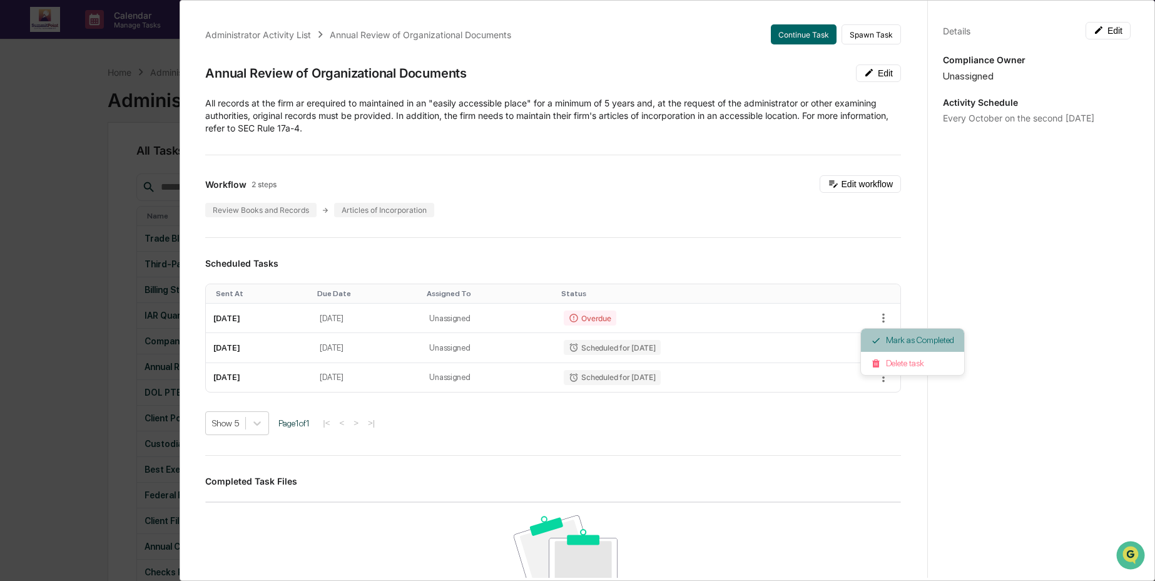
click at [874, 339] on icon at bounding box center [876, 340] width 10 height 10
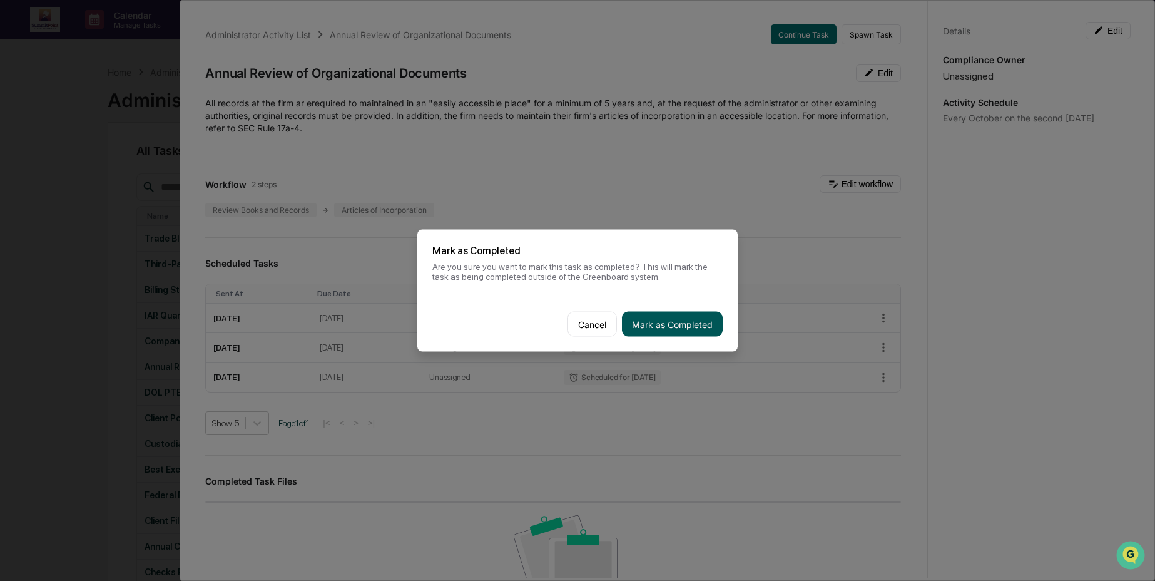
click at [662, 319] on button "Mark as Completed" at bounding box center [672, 324] width 101 height 25
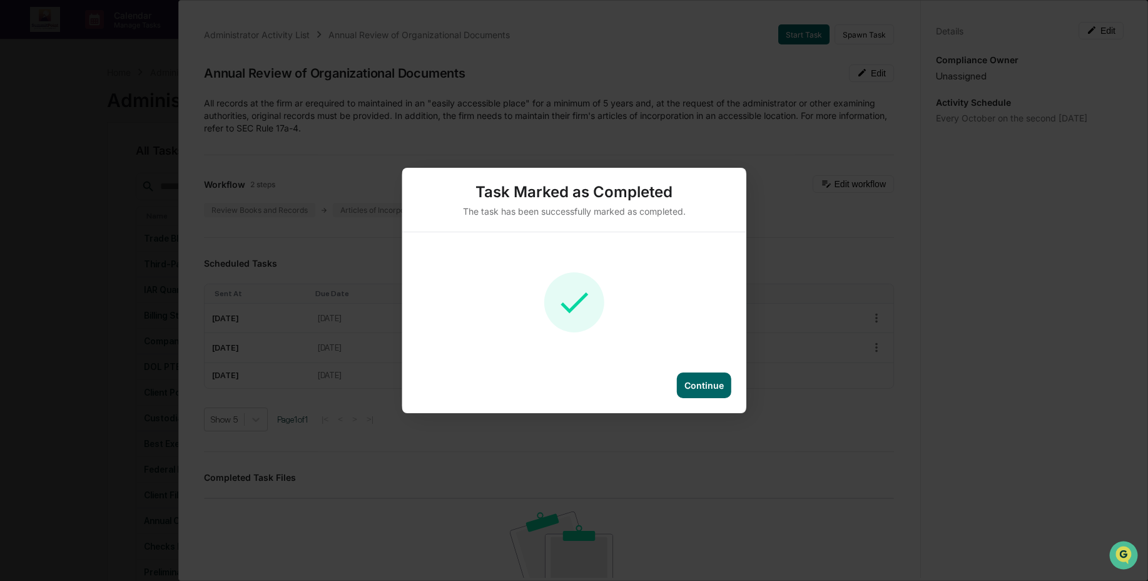
click at [696, 391] on div "Continue" at bounding box center [704, 385] width 54 height 26
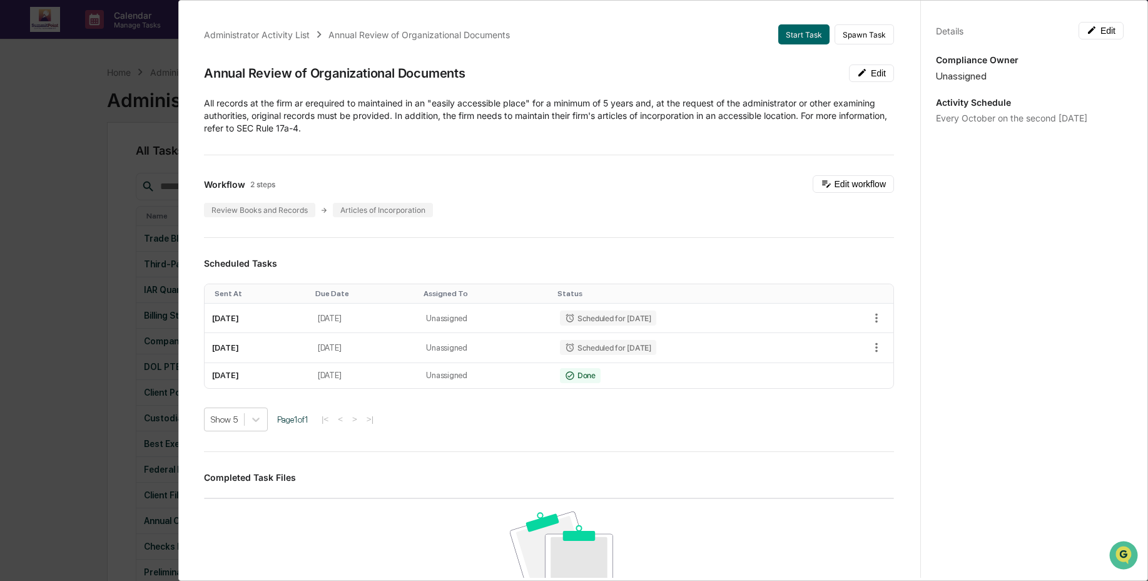
click at [114, 482] on div "Administrator Activity List Annual Review of Organizational Documents Start Tas…" at bounding box center [574, 290] width 1148 height 581
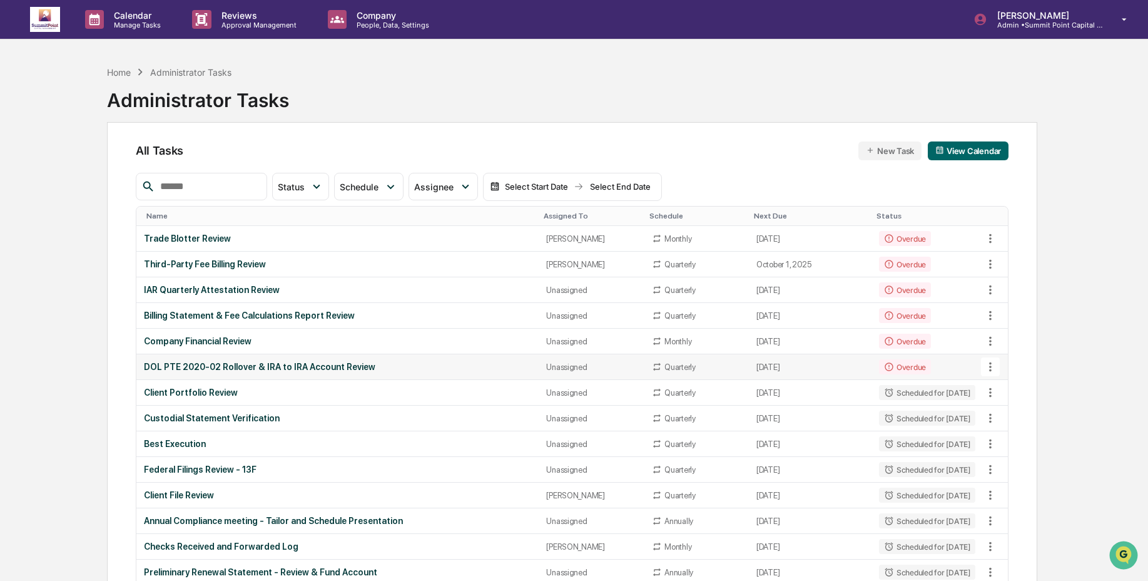
click at [227, 369] on div "DOL PTE 2020-02 Rollover & IRA to IRA Account Review" at bounding box center [337, 367] width 387 height 10
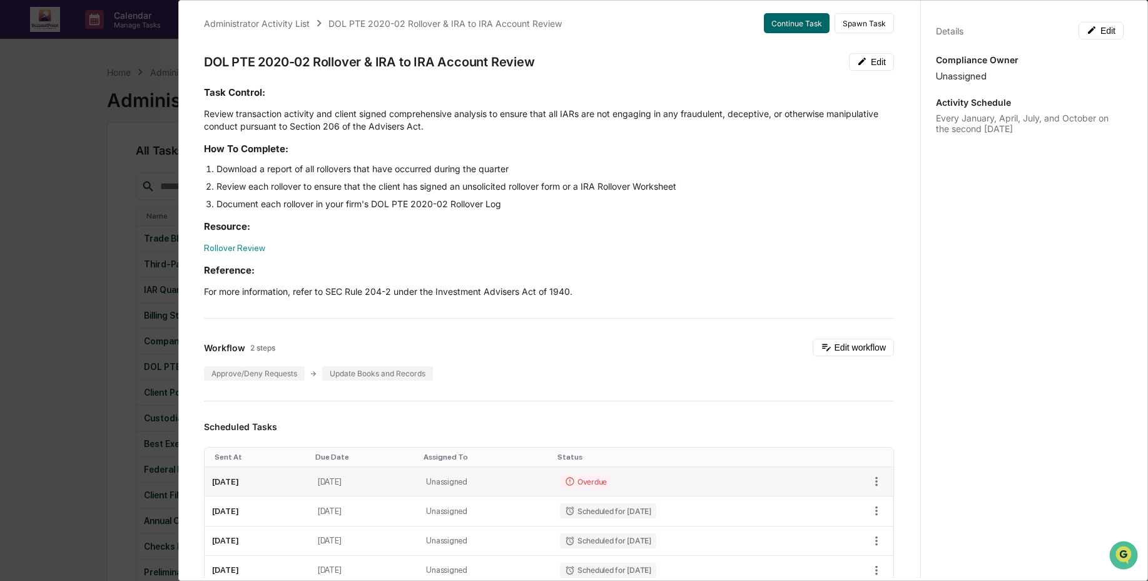
scroll to position [23, 0]
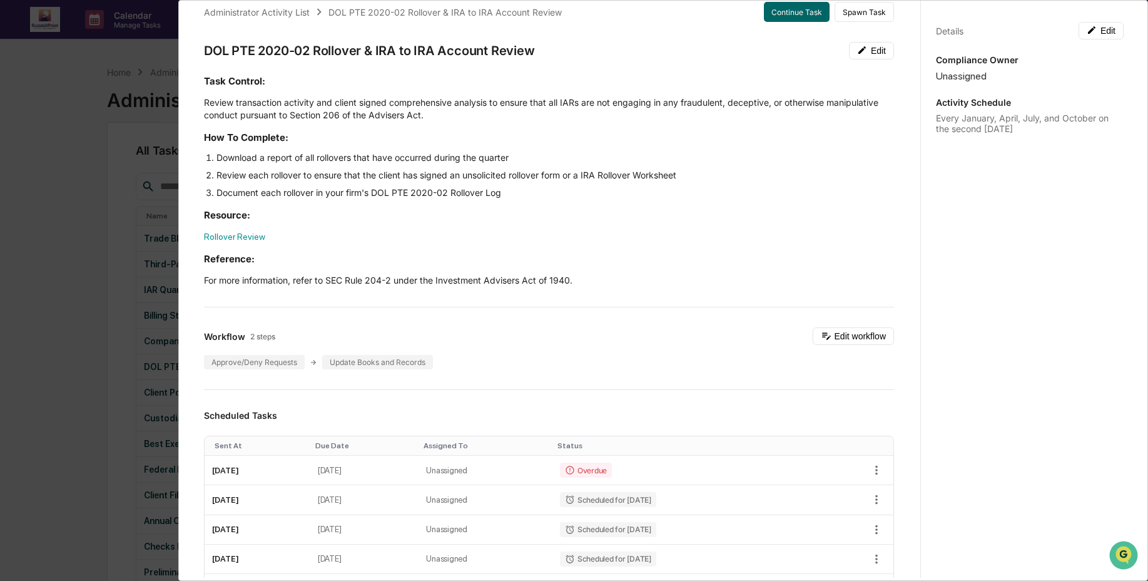
click at [68, 303] on div "Administrator Activity List DOL PTE 2020-02 Rollover & IRA to IRA Account Revie…" at bounding box center [574, 290] width 1148 height 581
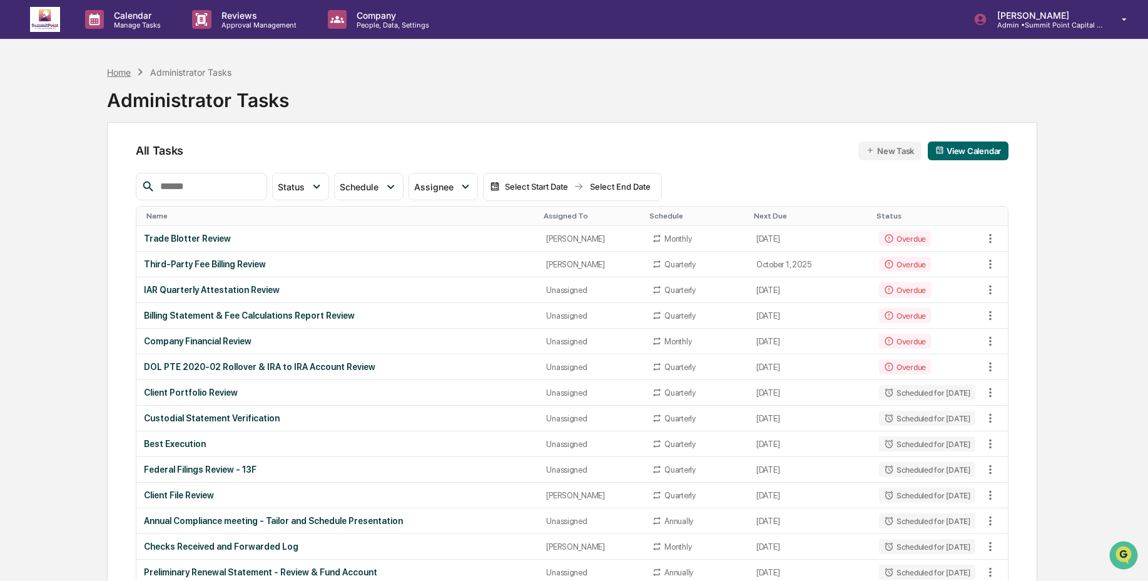
click at [110, 72] on div "Home" at bounding box center [119, 72] width 24 height 11
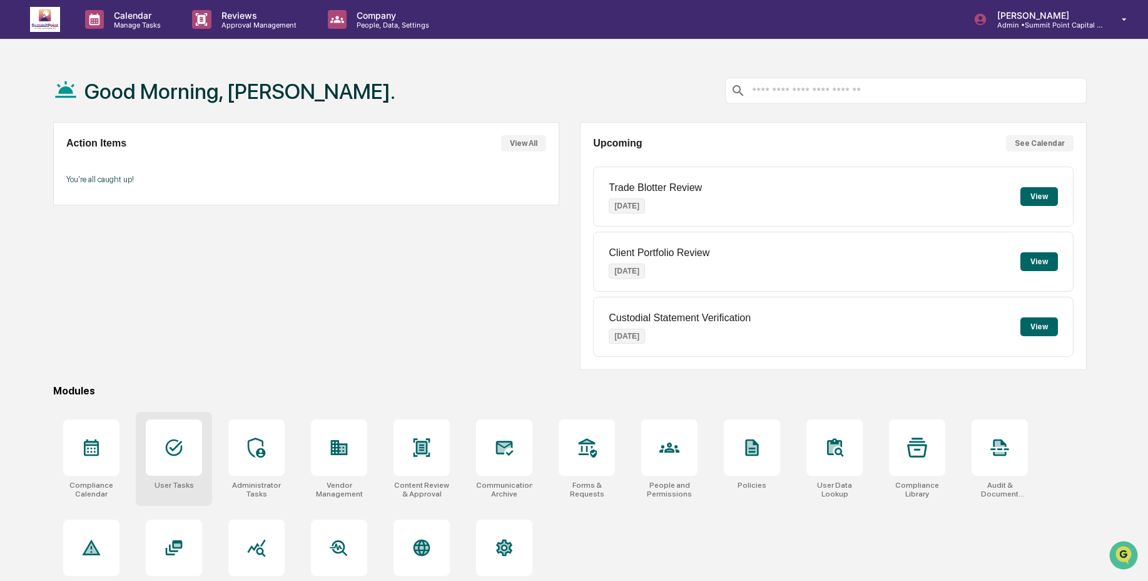
click at [164, 449] on icon at bounding box center [174, 447] width 20 height 20
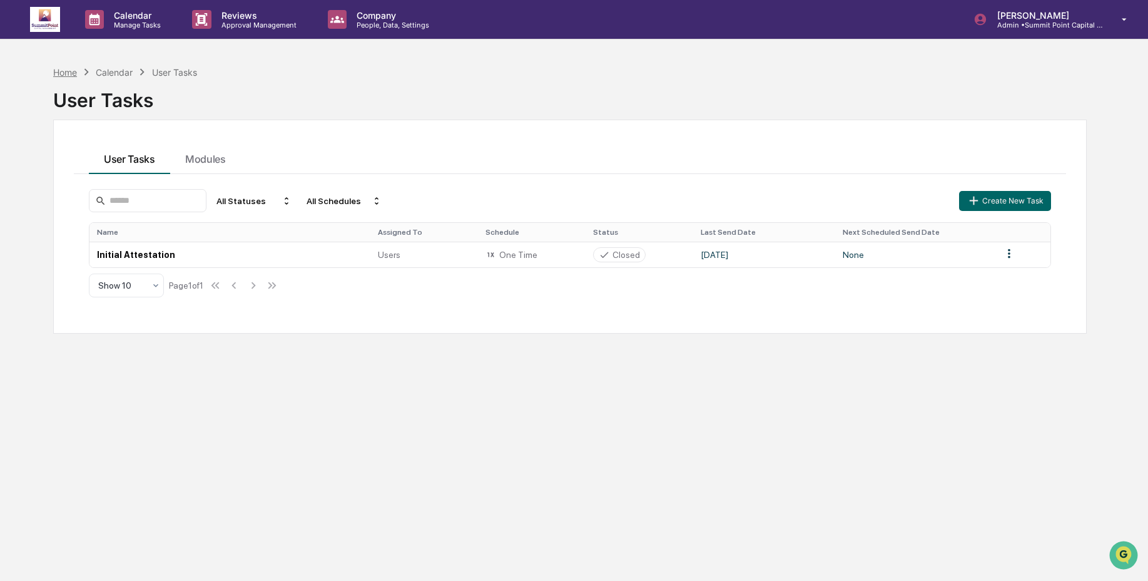
click at [60, 76] on div "Home" at bounding box center [65, 72] width 24 height 11
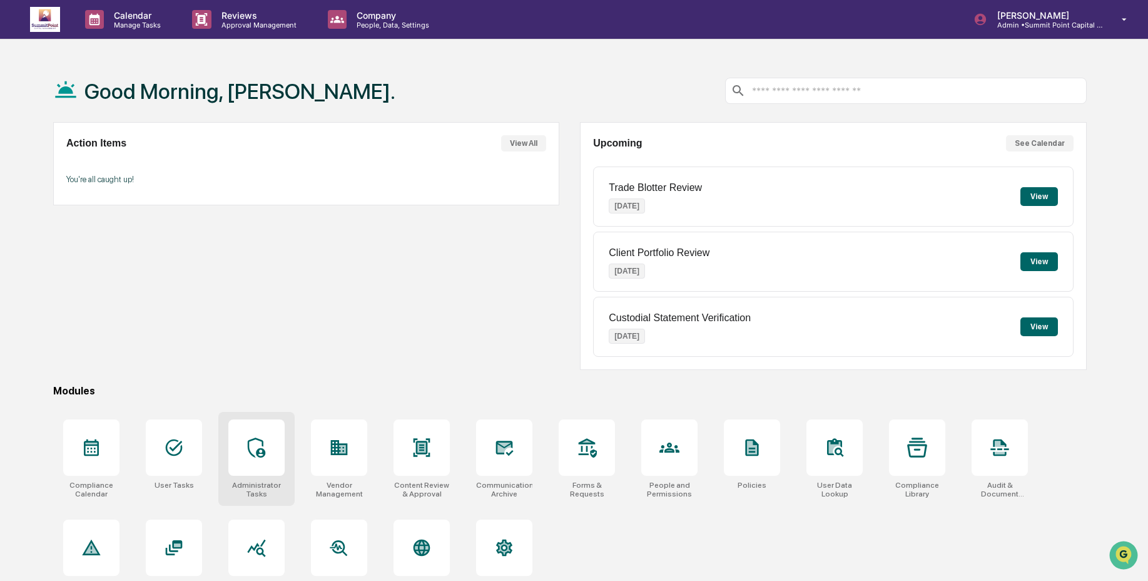
click at [239, 474] on div at bounding box center [256, 447] width 56 height 56
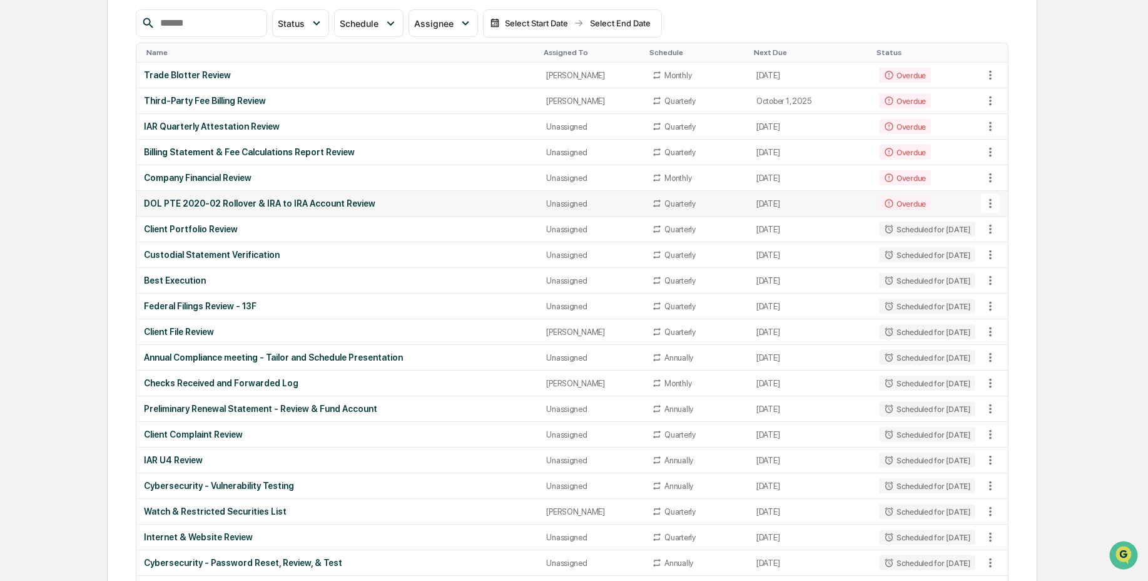
click at [324, 207] on div "DOL PTE 2020-02 Rollover & IRA to IRA Account Review" at bounding box center [337, 203] width 387 height 10
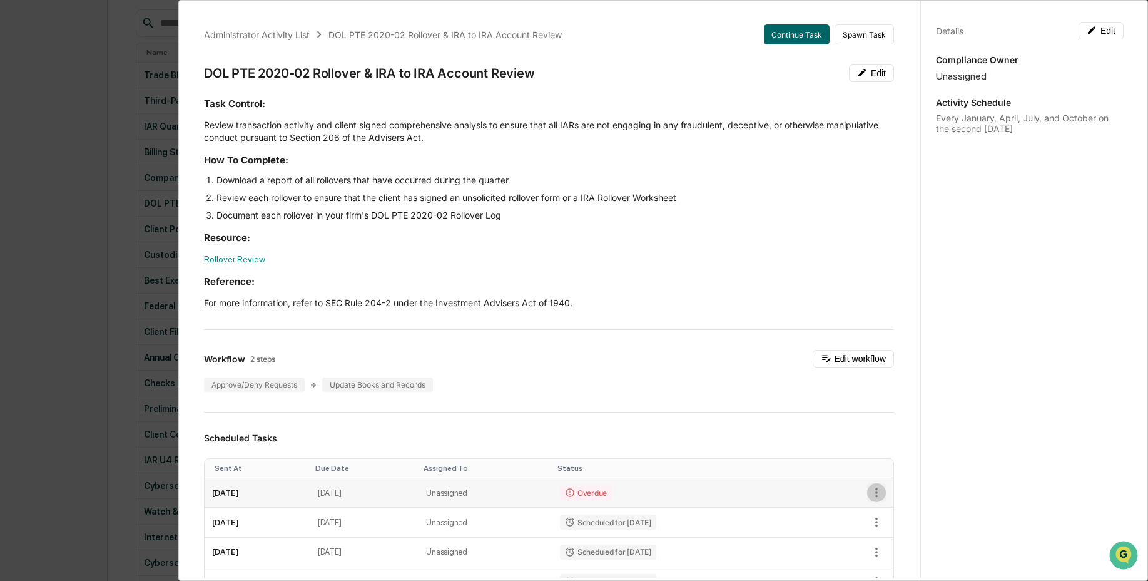
click at [870, 494] on icon "button" at bounding box center [877, 493] width 14 height 14
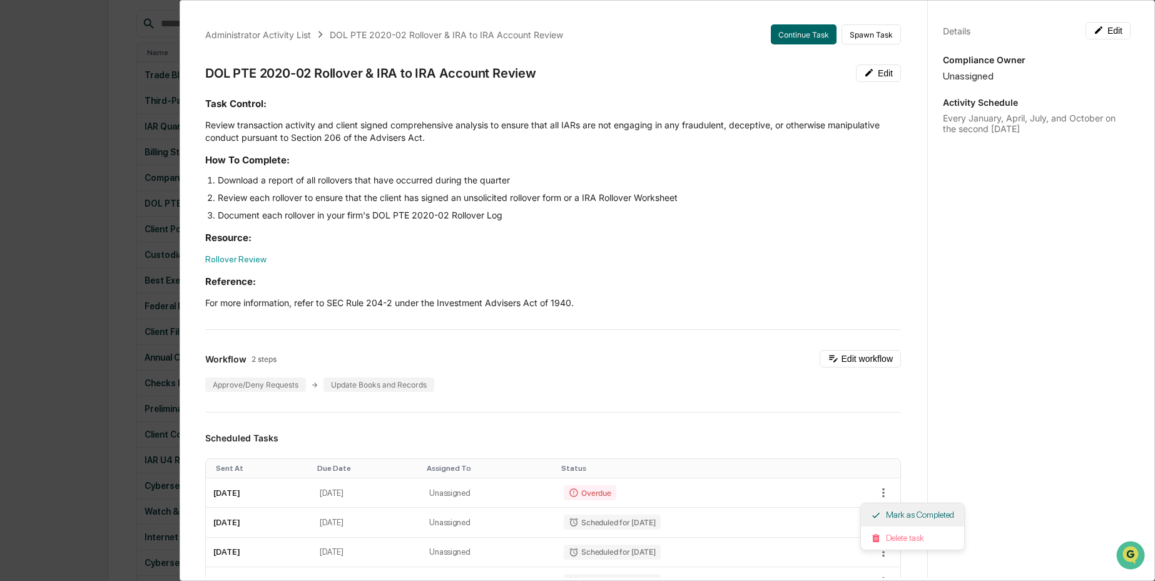
click at [882, 520] on li "Mark as Completed" at bounding box center [912, 514] width 103 height 23
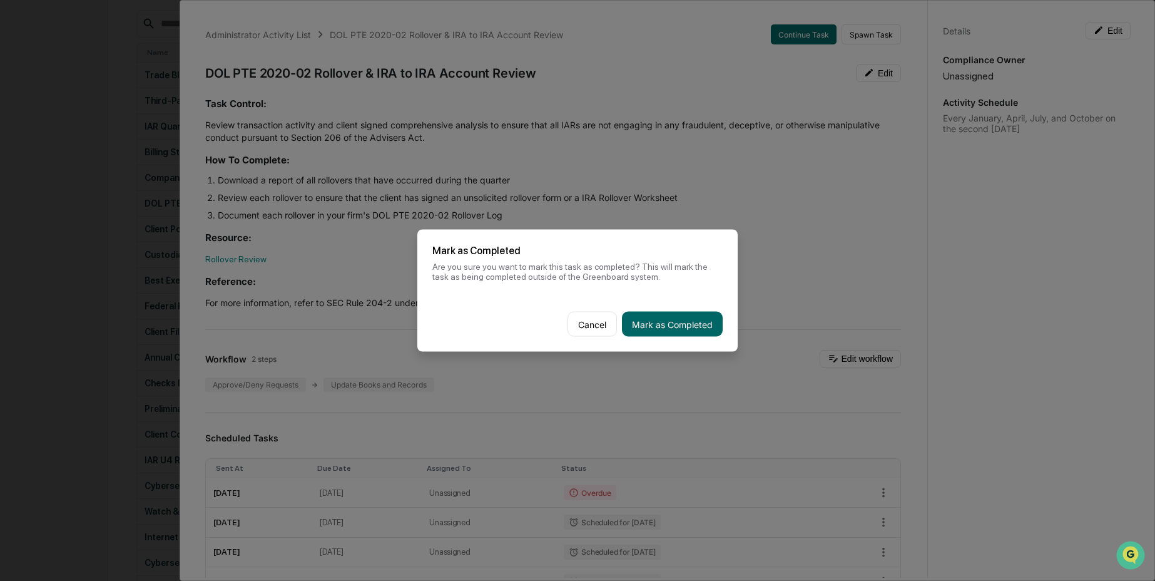
drag, startPoint x: 670, startPoint y: 329, endPoint x: 640, endPoint y: 335, distance: 30.7
click at [670, 329] on button "Mark as Completed" at bounding box center [672, 324] width 101 height 25
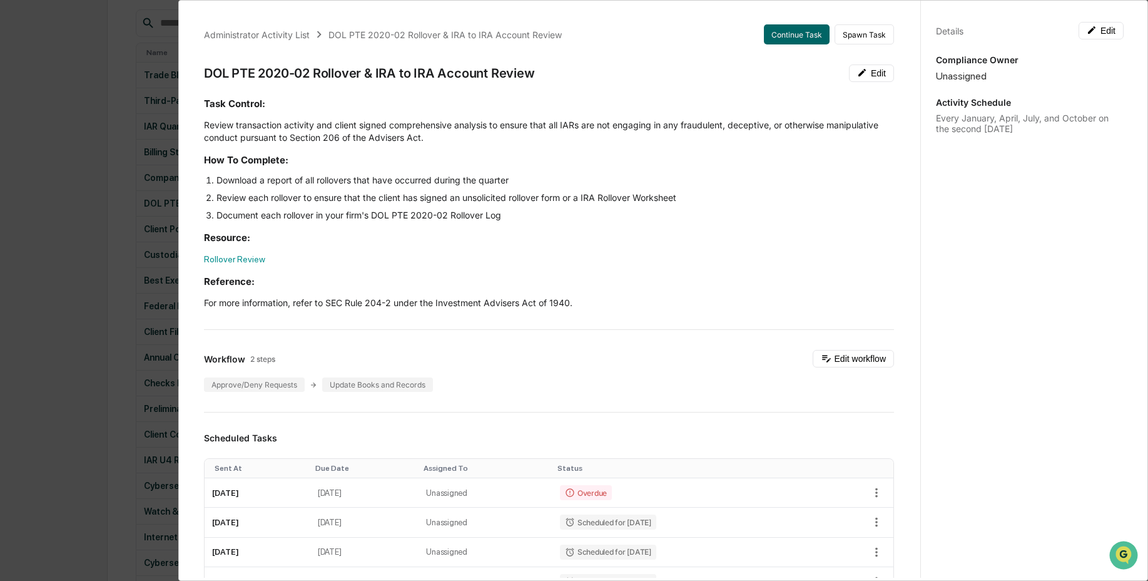
click at [96, 374] on div "Administrator Activity List DOL PTE 2020-02 Rollover & IRA to IRA Account Revie…" at bounding box center [574, 290] width 1148 height 581
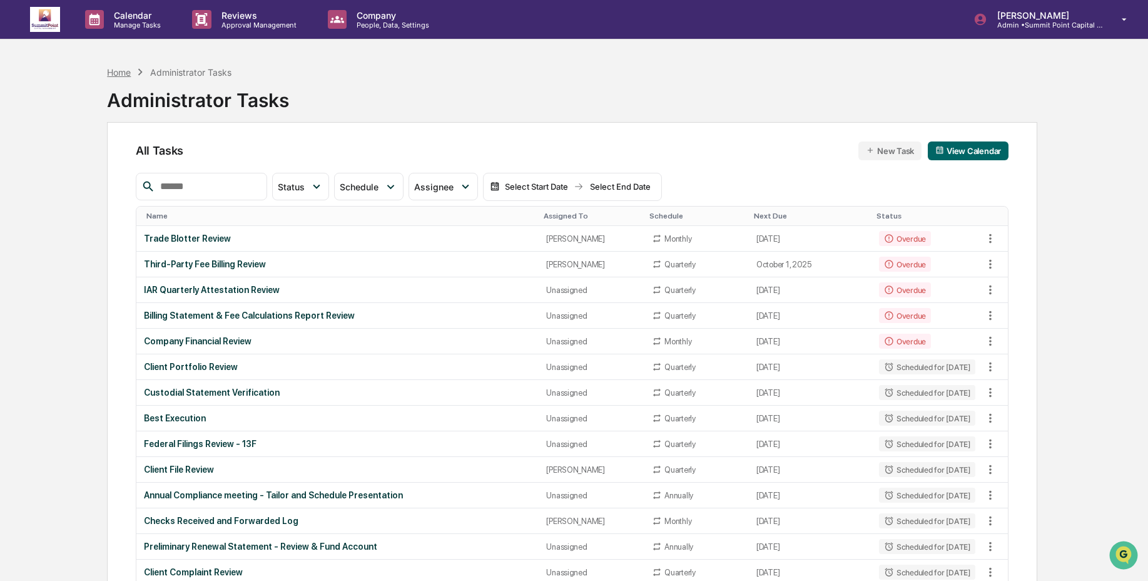
click at [115, 74] on div "Home" at bounding box center [119, 72] width 24 height 11
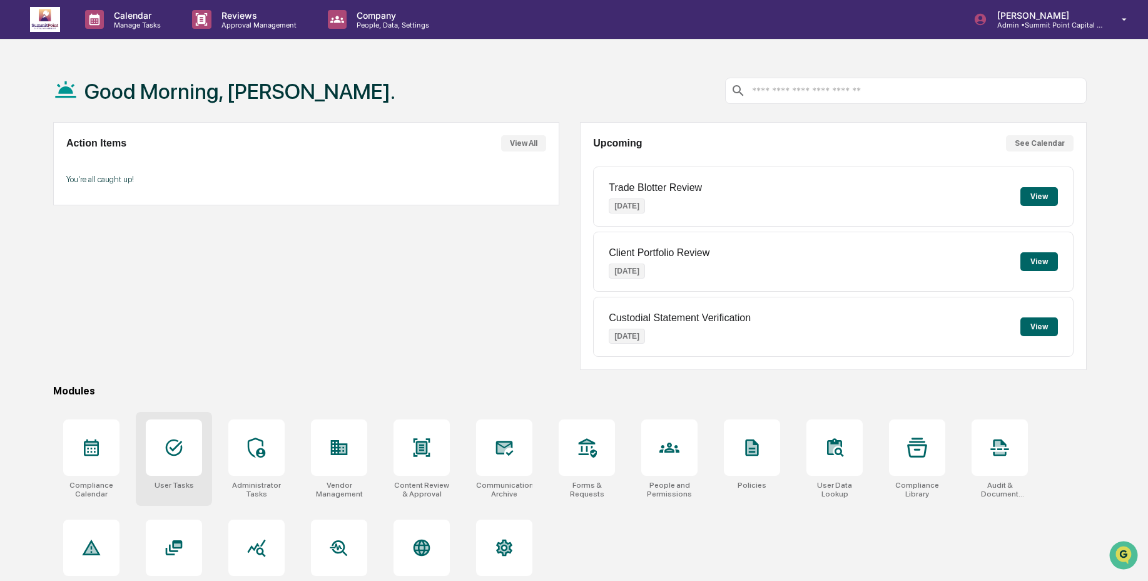
click at [180, 468] on div at bounding box center [174, 447] width 56 height 56
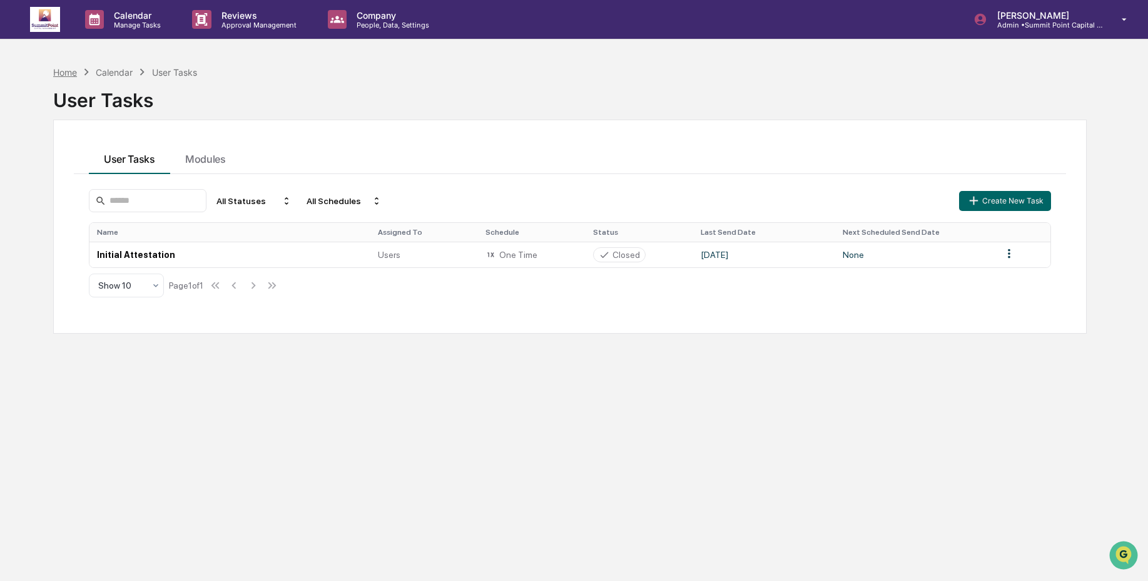
click at [69, 74] on div "Home" at bounding box center [65, 72] width 24 height 11
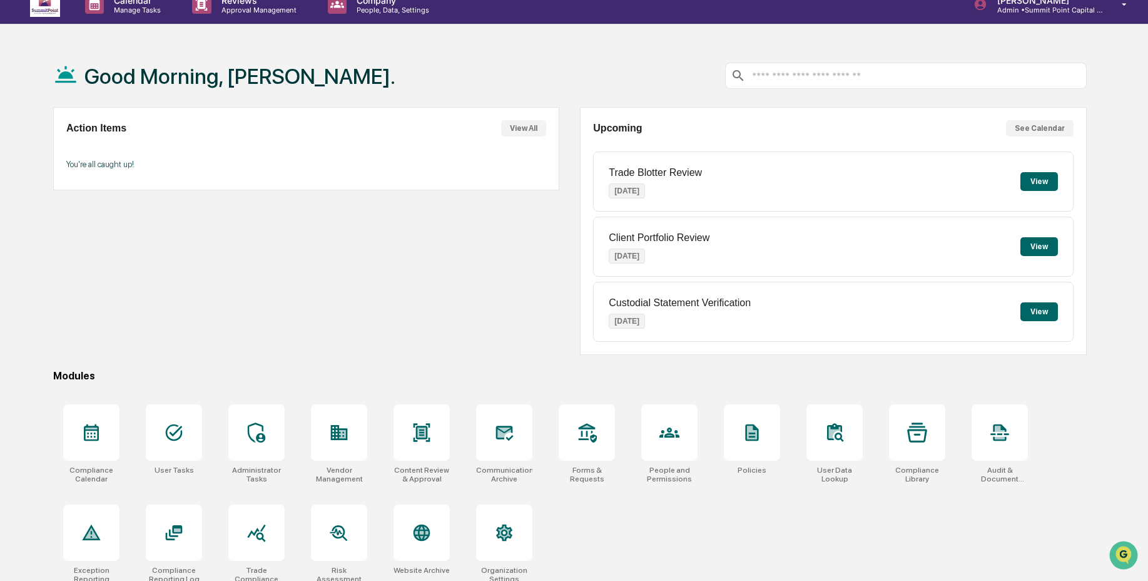
scroll to position [59, 0]
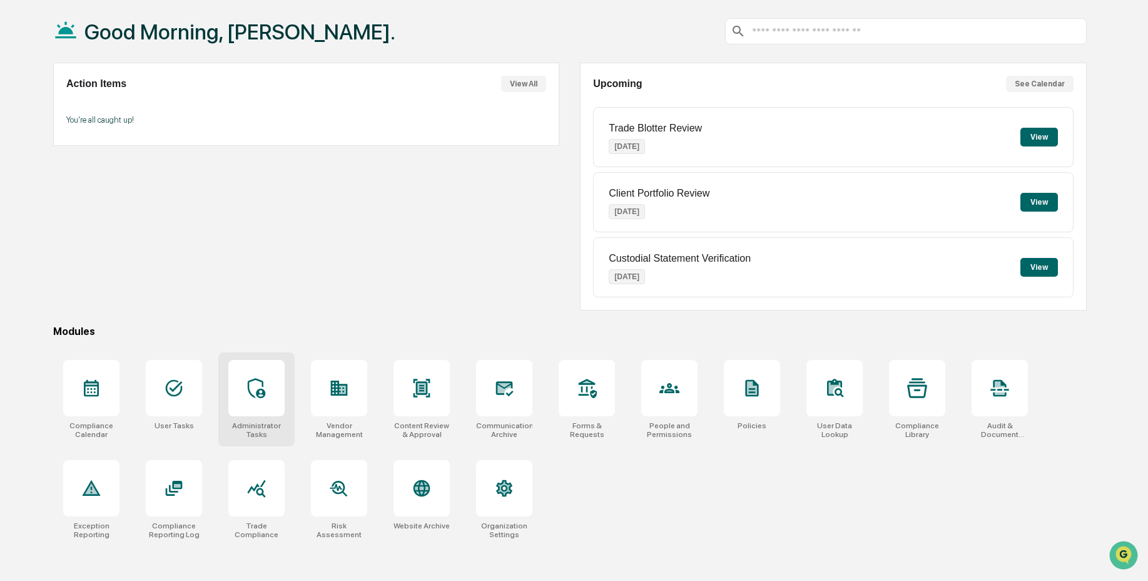
click at [250, 403] on div at bounding box center [256, 388] width 56 height 56
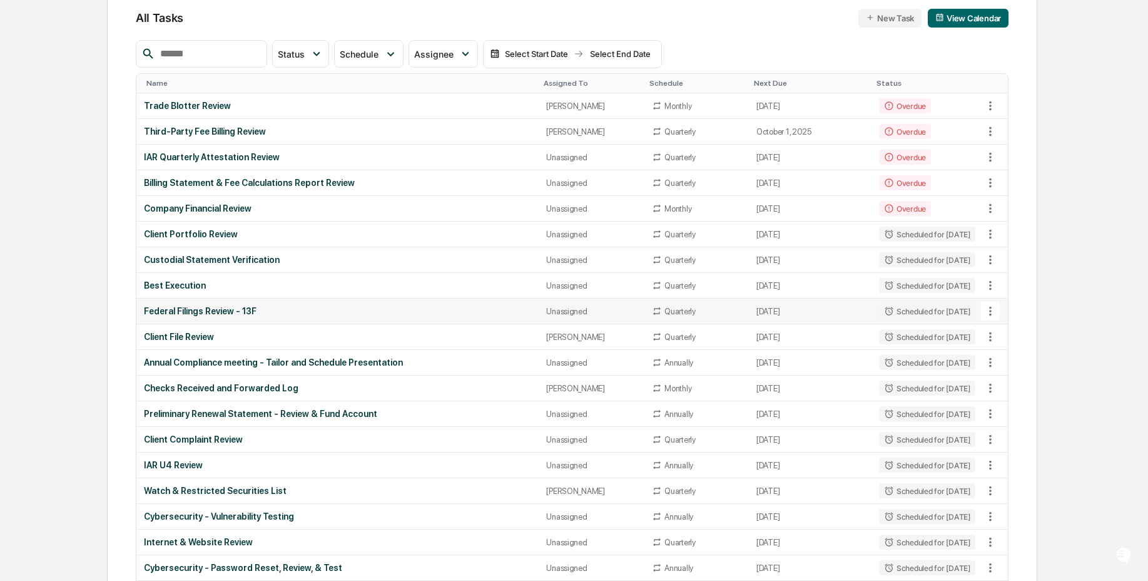
scroll to position [165, 0]
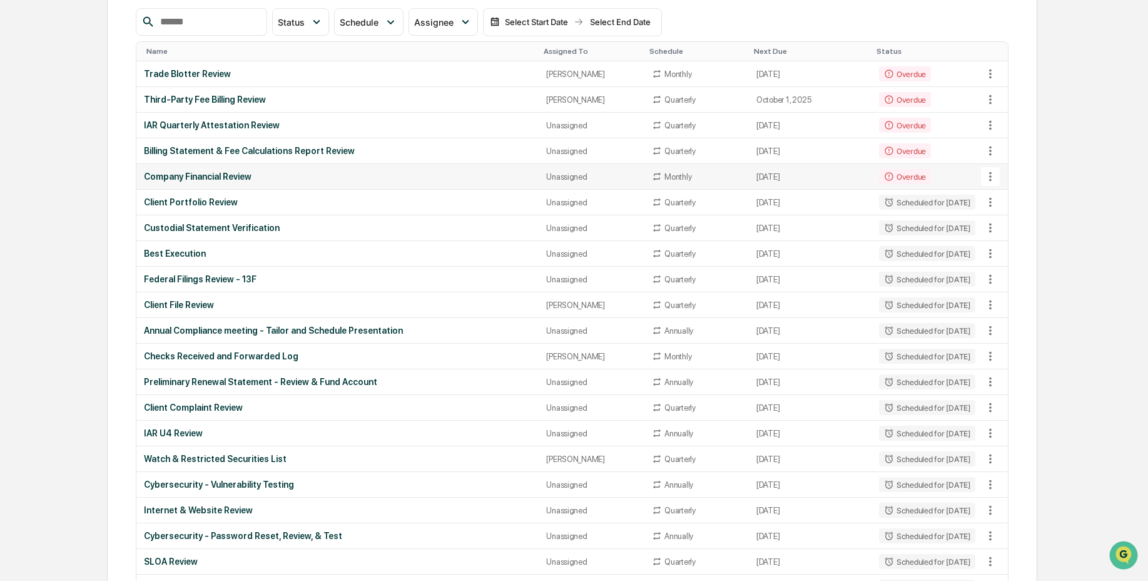
click at [421, 184] on td "Company Financial Review" at bounding box center [337, 177] width 402 height 26
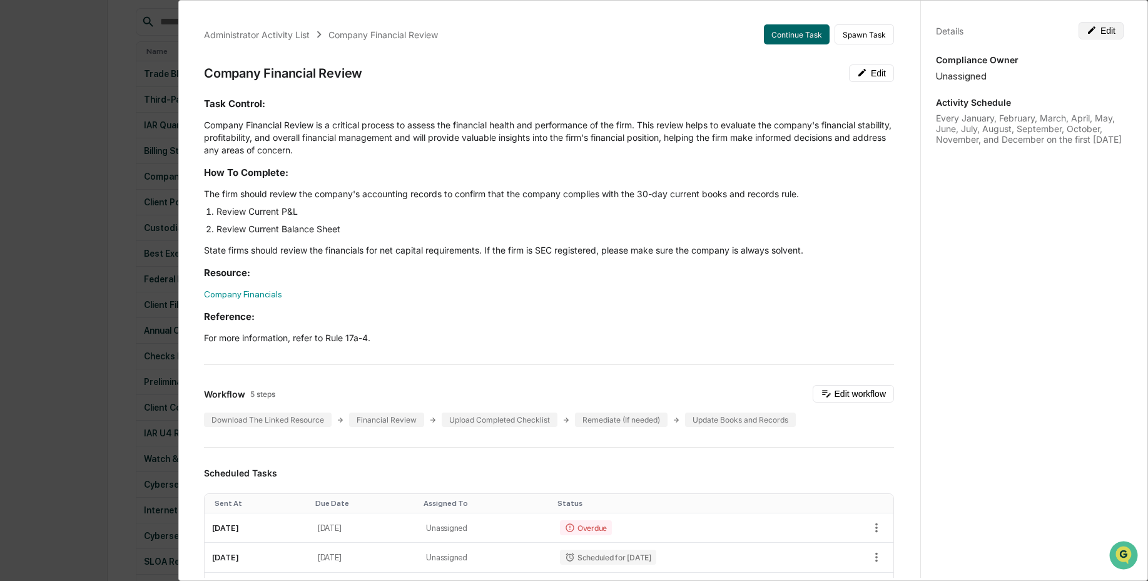
click at [1111, 38] on button "Edit" at bounding box center [1101, 31] width 45 height 18
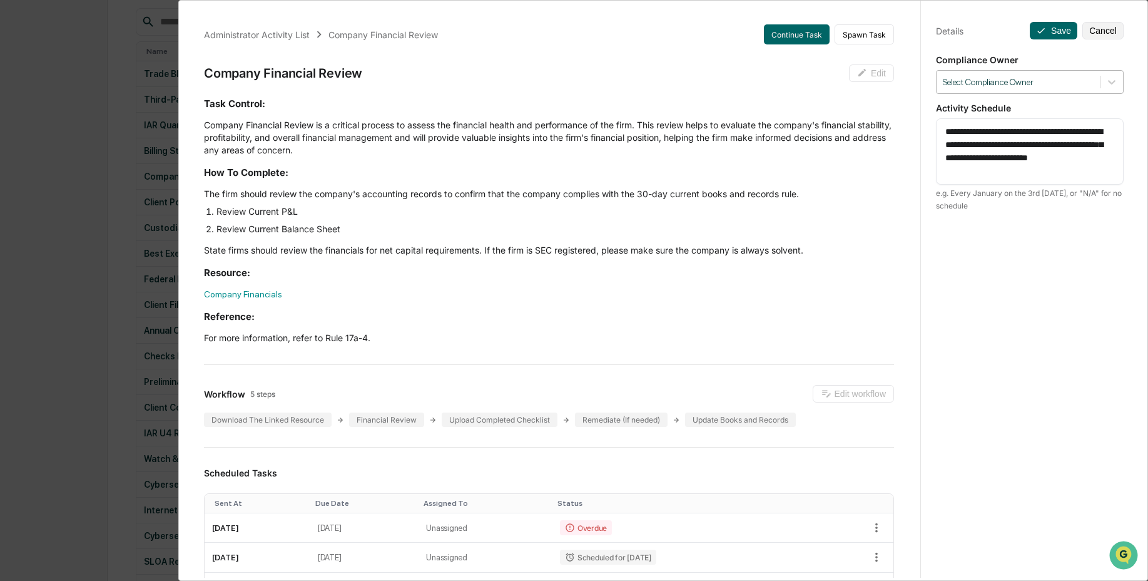
click at [1031, 84] on div at bounding box center [1018, 82] width 151 height 12
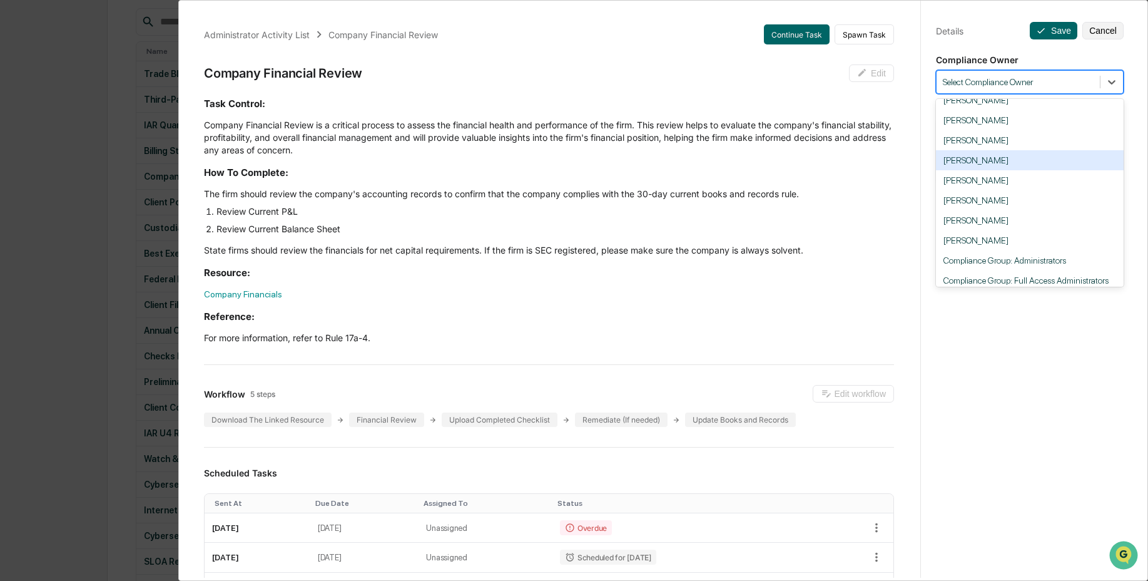
scroll to position [44, 0]
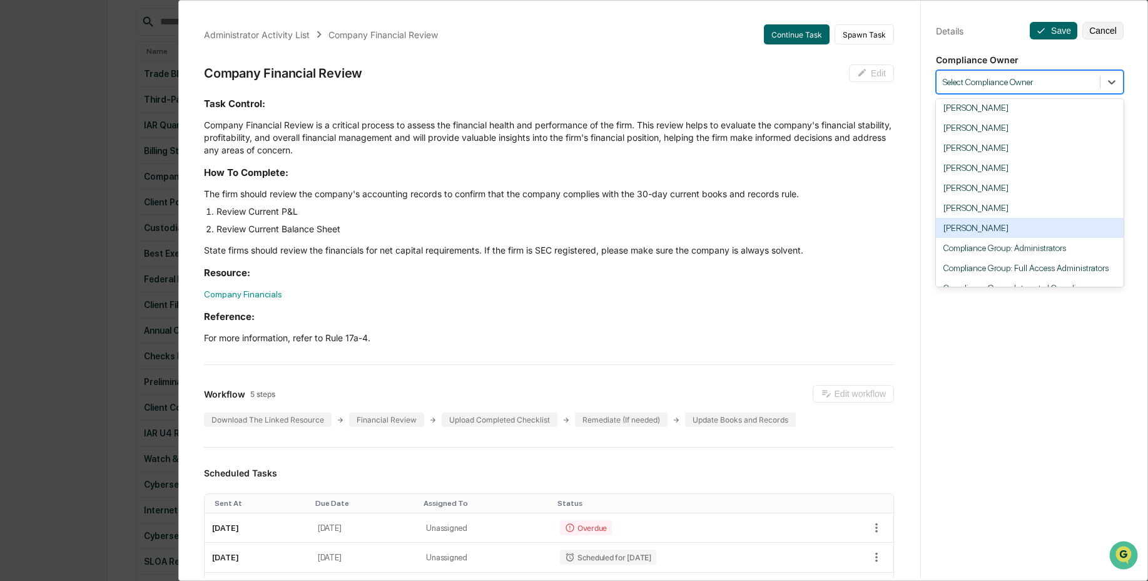
click at [1020, 234] on div "Matt Lengel" at bounding box center [1030, 228] width 188 height 20
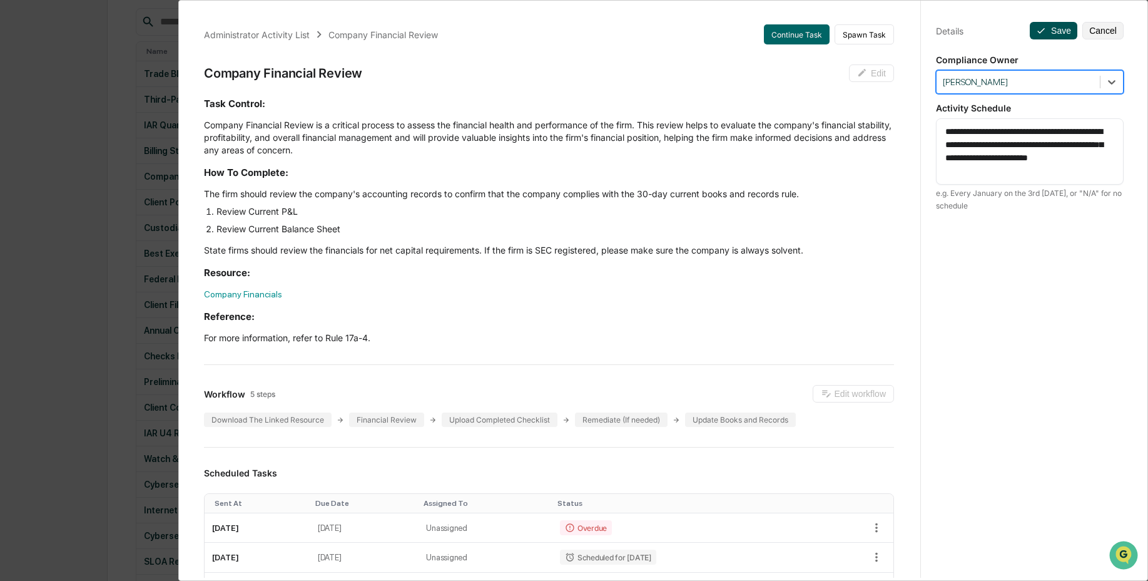
click at [1049, 29] on button "Save" at bounding box center [1054, 31] width 48 height 18
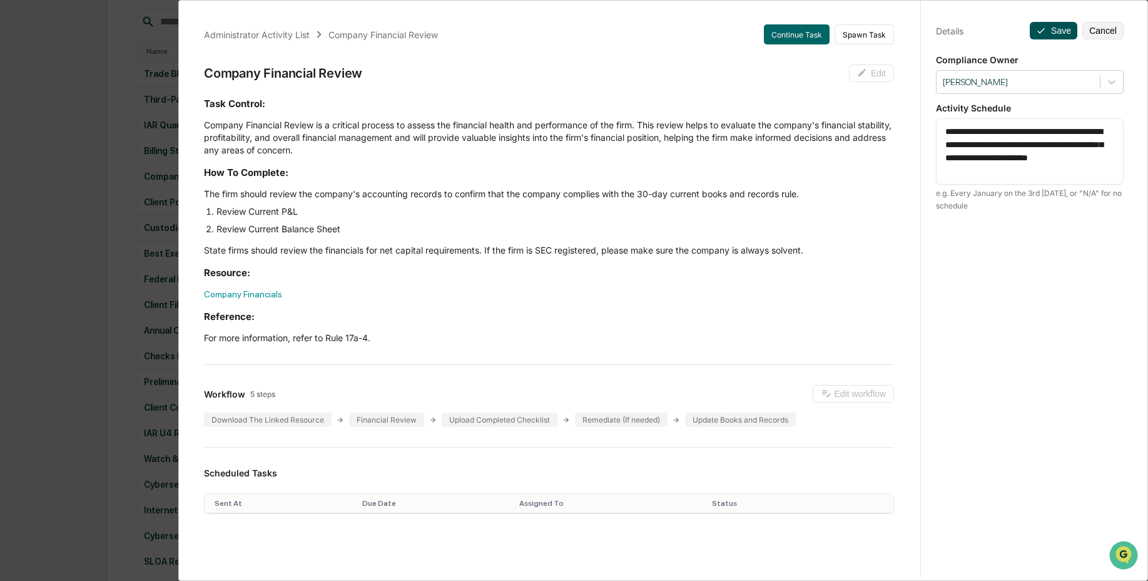
click at [1036, 33] on icon at bounding box center [1041, 31] width 10 height 10
click at [156, 187] on div "Administrator Activity List Company Financial Review Continue Task Spawn Task C…" at bounding box center [574, 290] width 1148 height 581
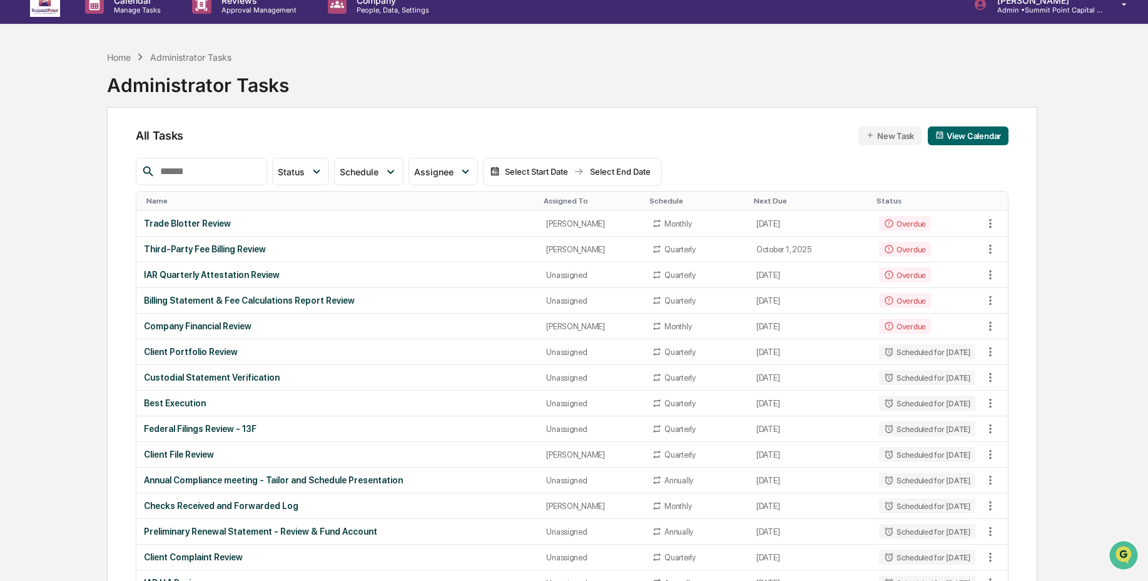
scroll to position [0, 0]
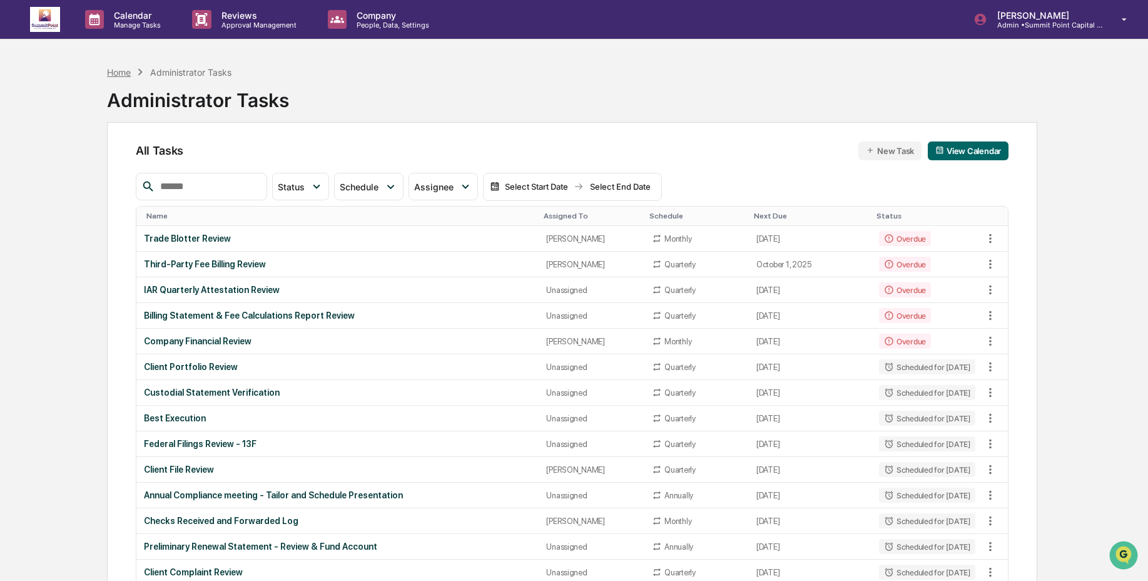
click at [125, 74] on div "Home" at bounding box center [119, 72] width 24 height 11
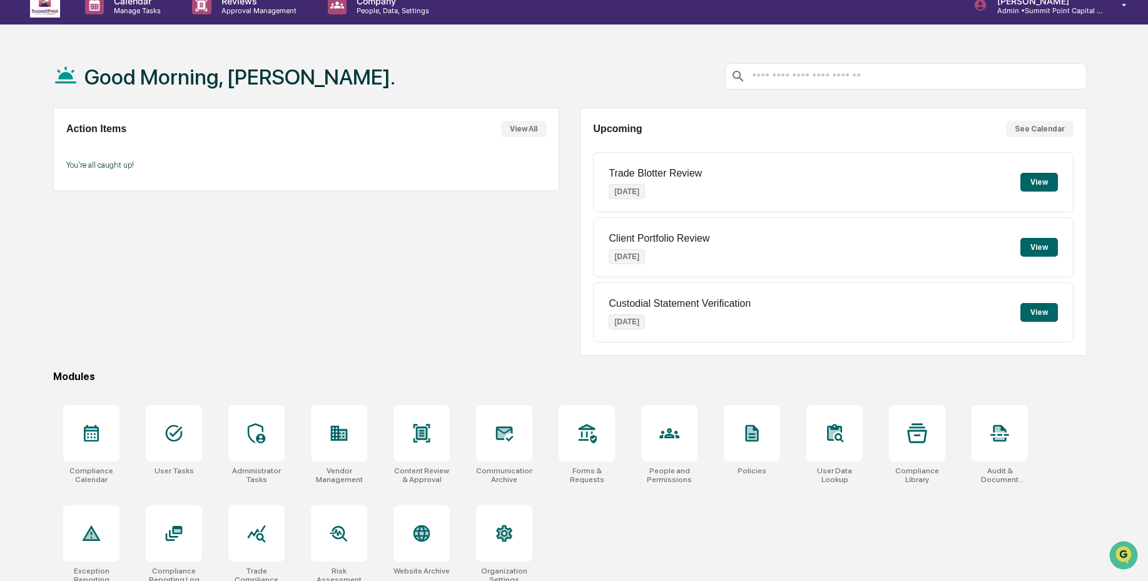
scroll to position [59, 0]
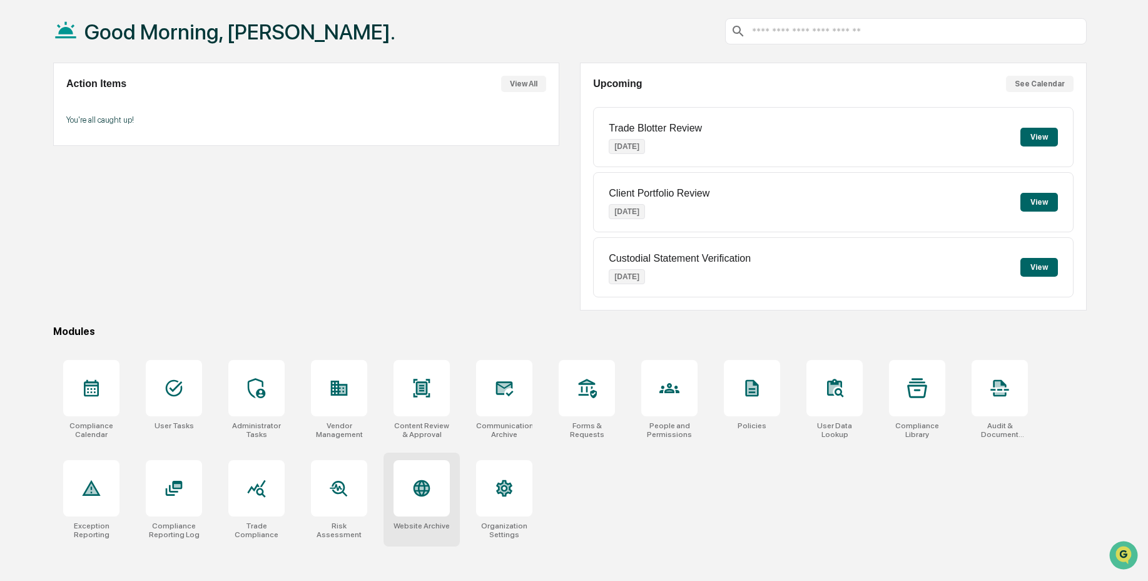
click at [398, 480] on div at bounding box center [422, 488] width 56 height 56
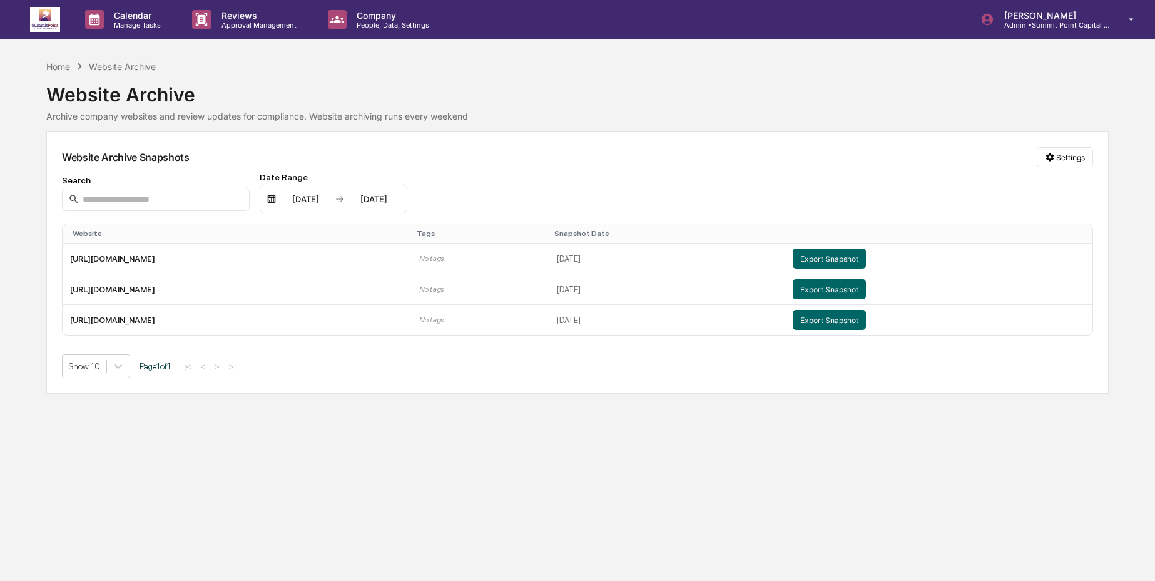
click at [69, 63] on div "Home" at bounding box center [58, 66] width 24 height 11
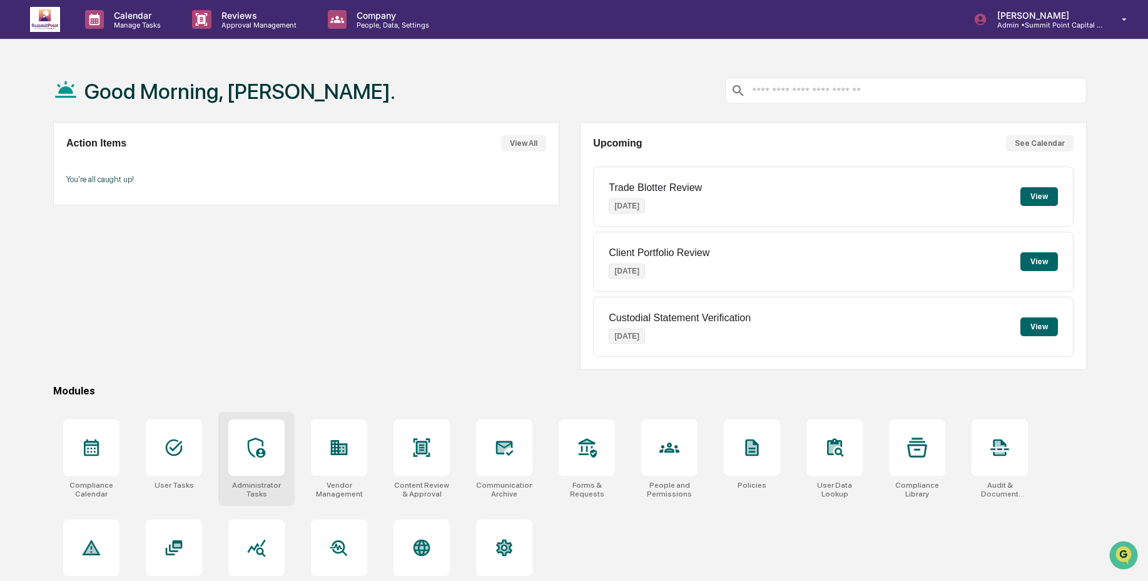
click at [253, 445] on icon at bounding box center [257, 447] width 20 height 20
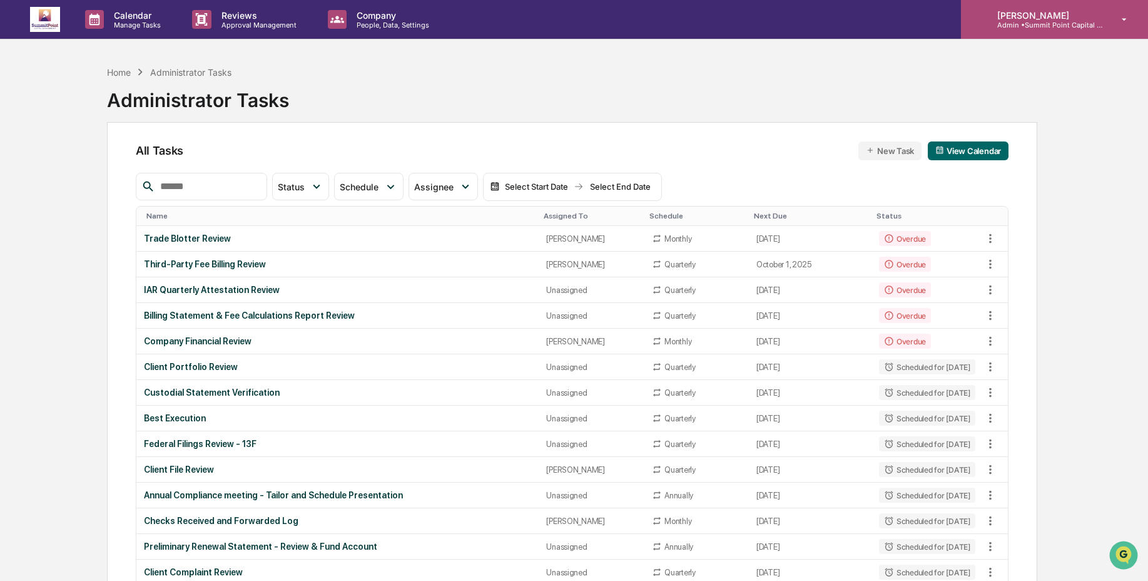
click at [1006, 22] on p "Admin • [GEOGRAPHIC_DATA] Capital Management" at bounding box center [1045, 25] width 116 height 9
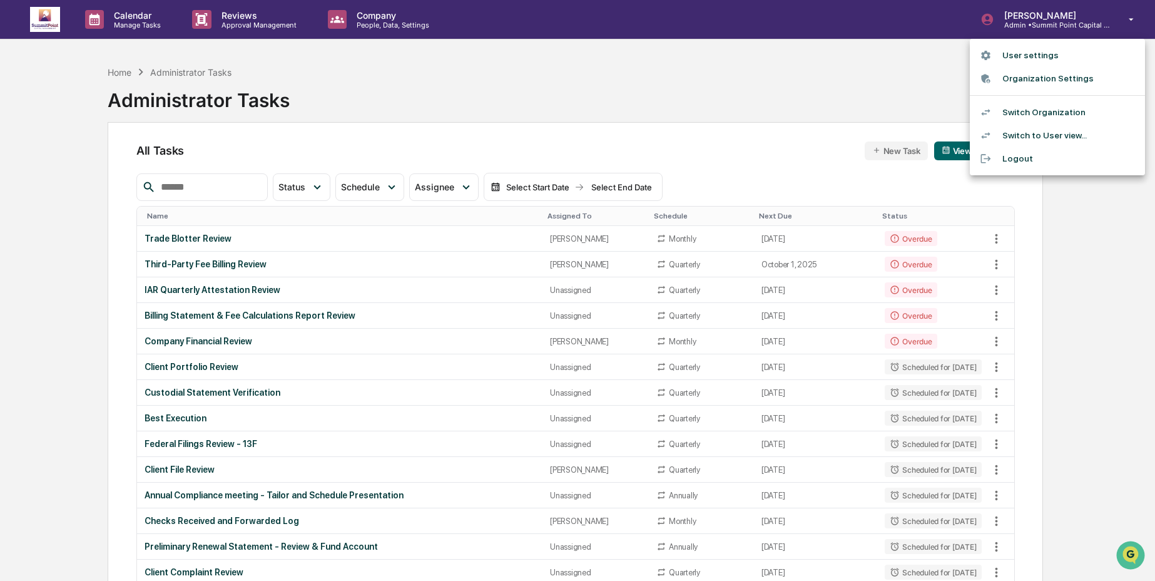
click at [999, 116] on div at bounding box center [991, 112] width 23 height 12
